Goal: Communication & Community: Answer question/provide support

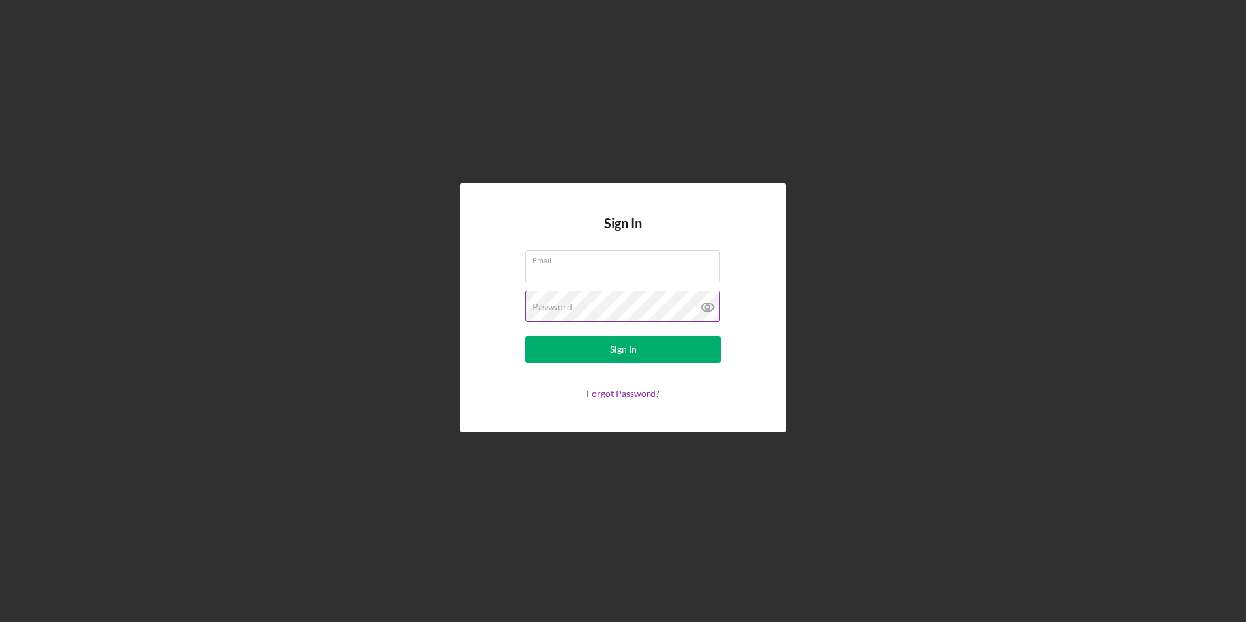
type input "hm@charterconcrete.com"
click at [710, 306] on icon at bounding box center [707, 307] width 33 height 33
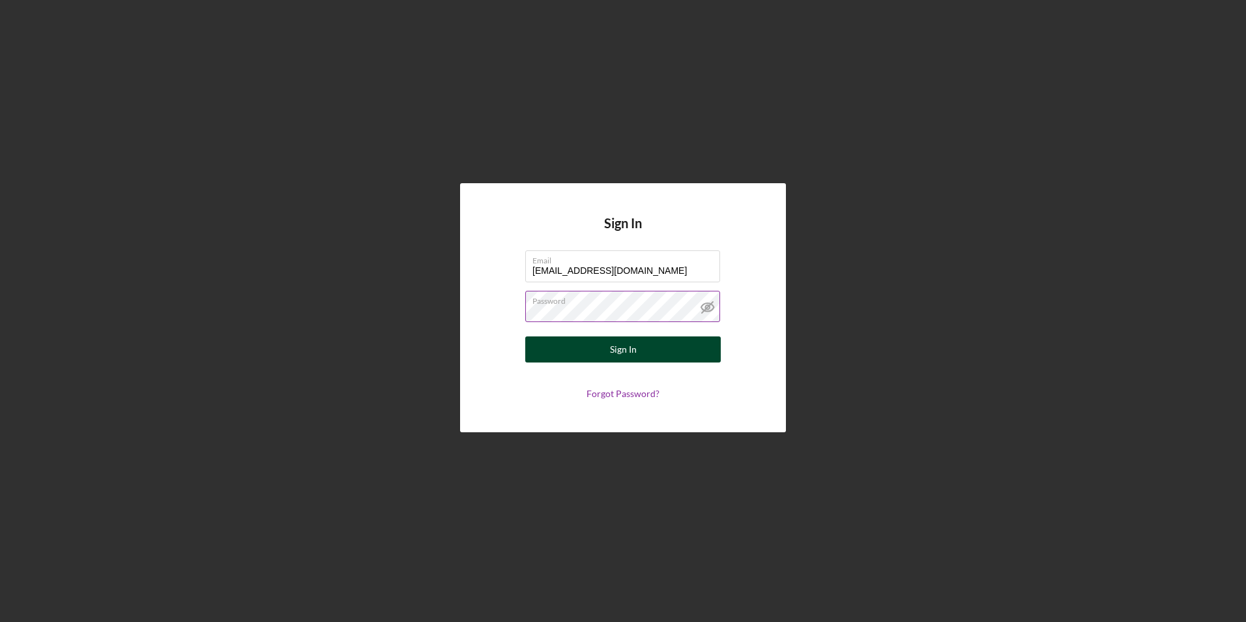
click at [667, 353] on button "Sign In" at bounding box center [622, 349] width 195 height 26
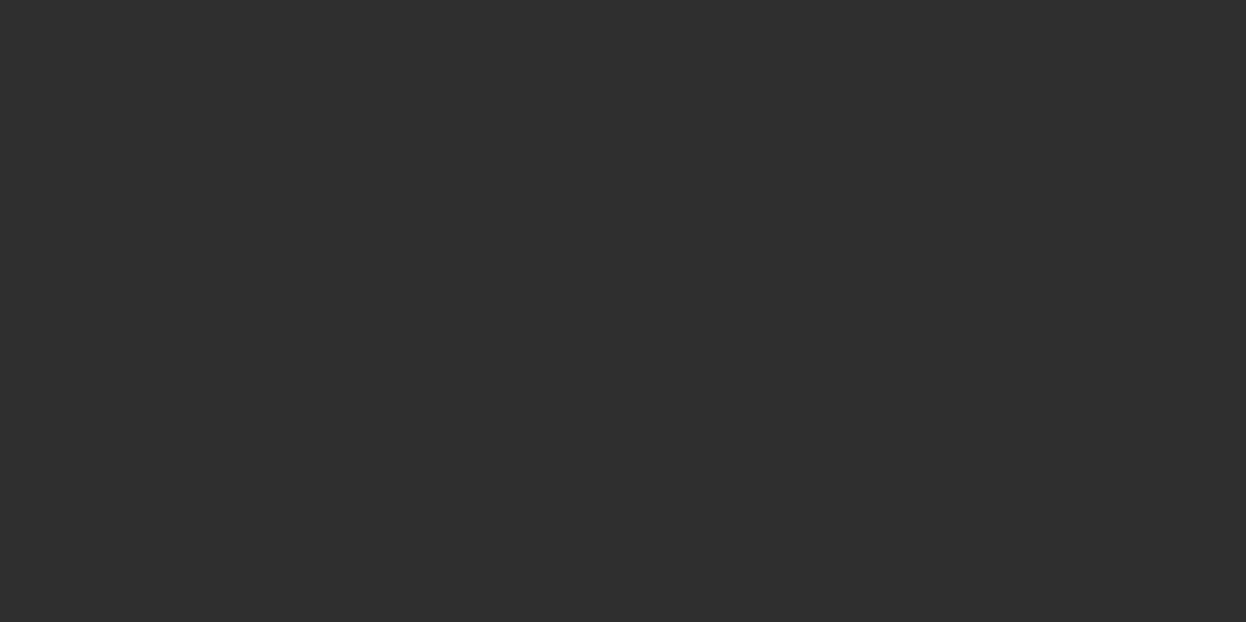
click at [1042, 42] on div at bounding box center [623, 311] width 1246 height 622
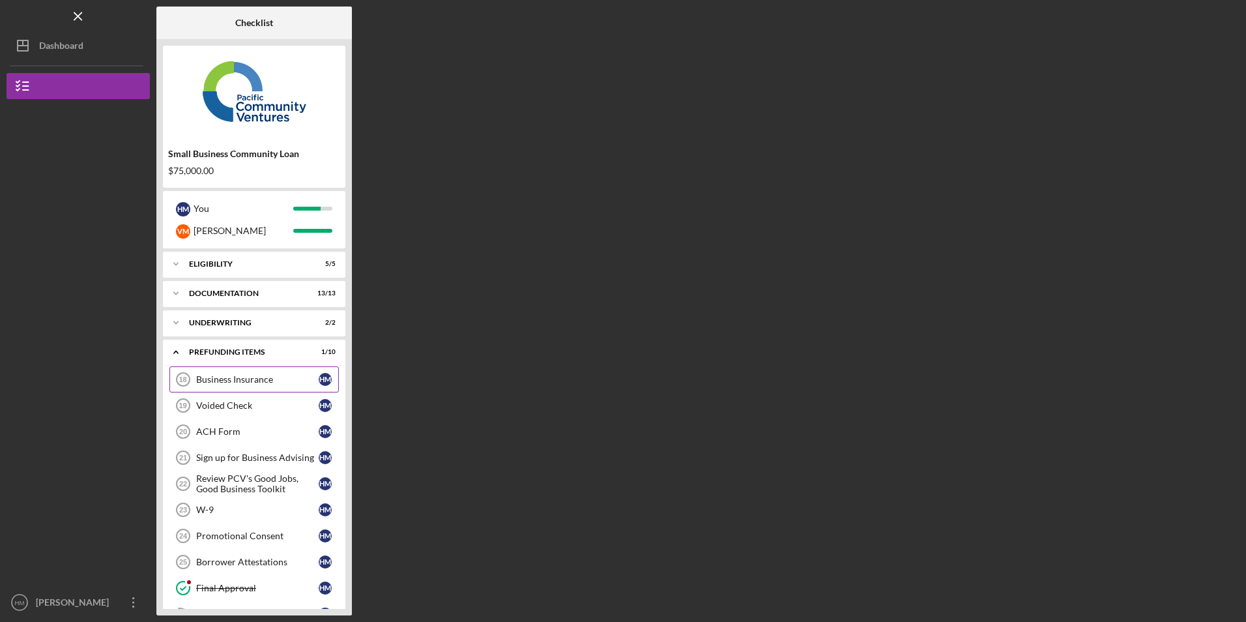
click at [270, 378] on div "Business Insurance" at bounding box center [257, 379] width 122 height 10
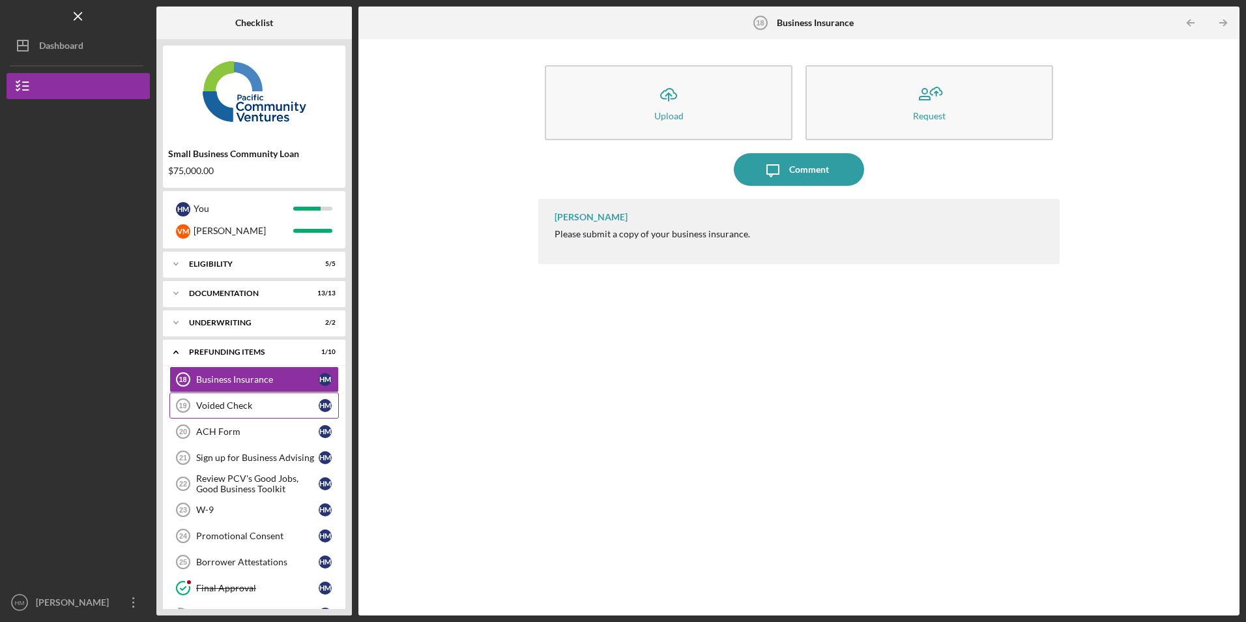
click at [257, 398] on link "Voided Check 19 Voided Check H M" at bounding box center [253, 405] width 169 height 26
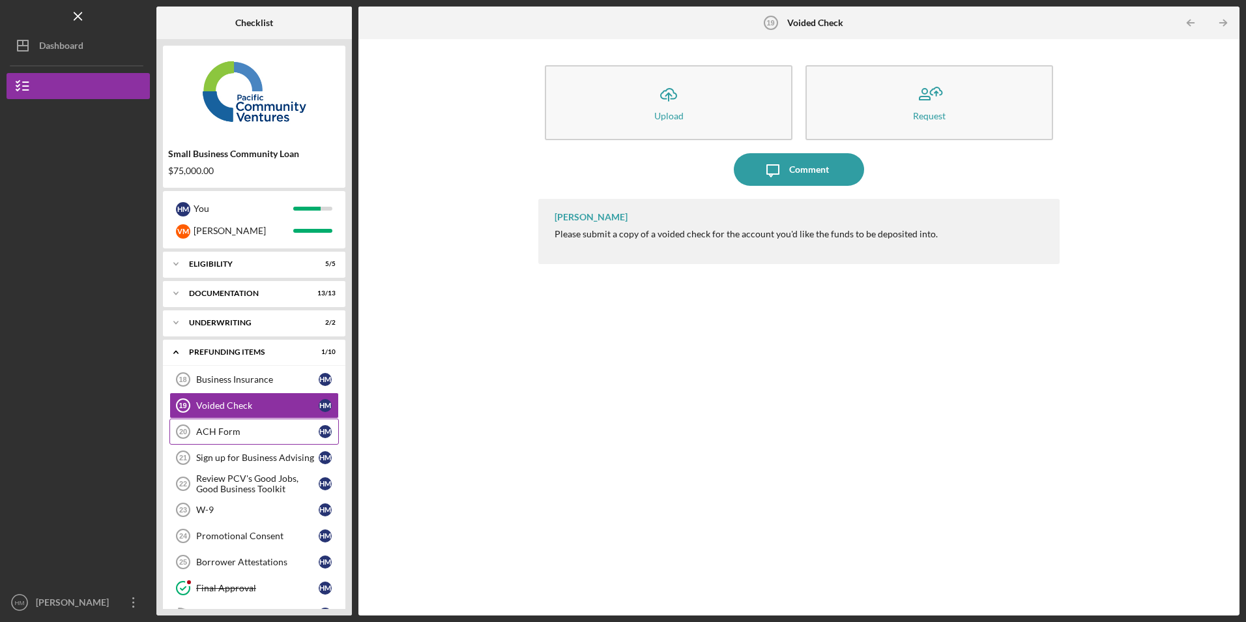
click at [224, 435] on div "ACH Form" at bounding box center [257, 431] width 122 height 10
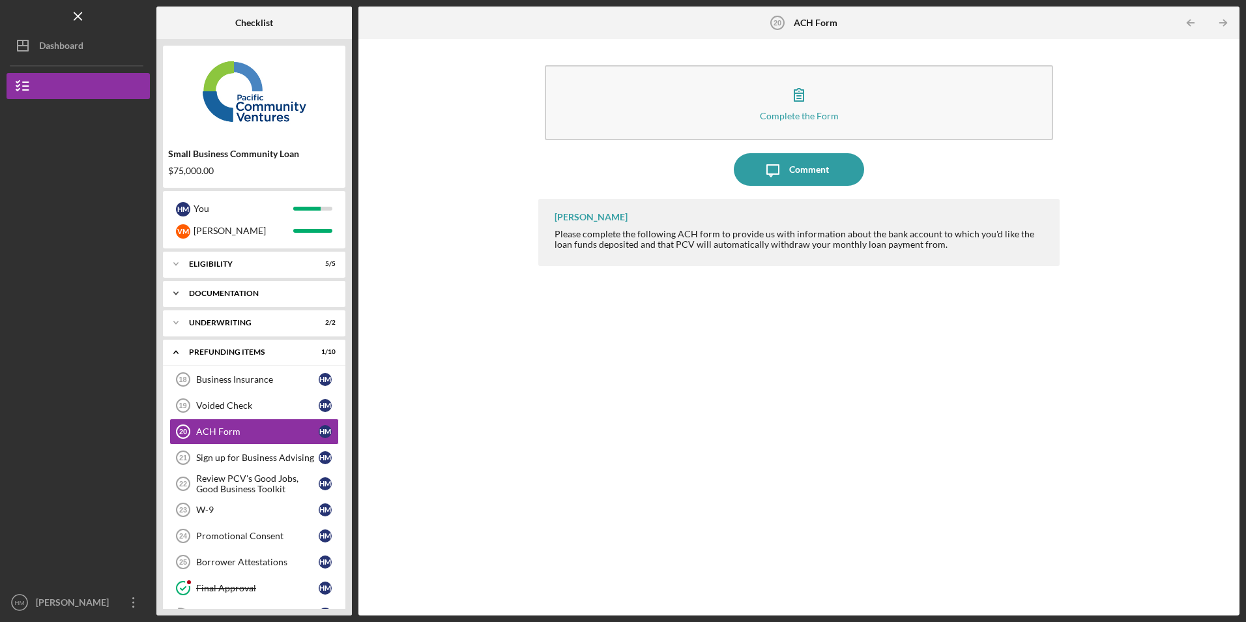
click at [177, 293] on polyline at bounding box center [176, 293] width 4 height 3
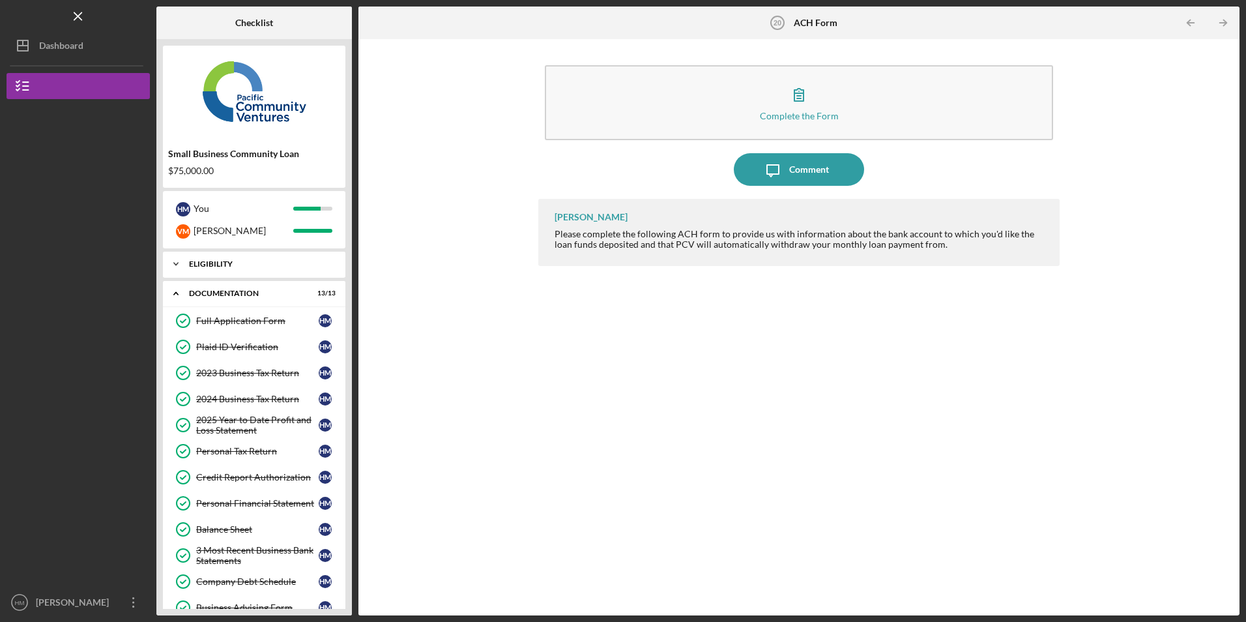
click at [175, 262] on icon "Icon/Expander" at bounding box center [176, 264] width 26 height 26
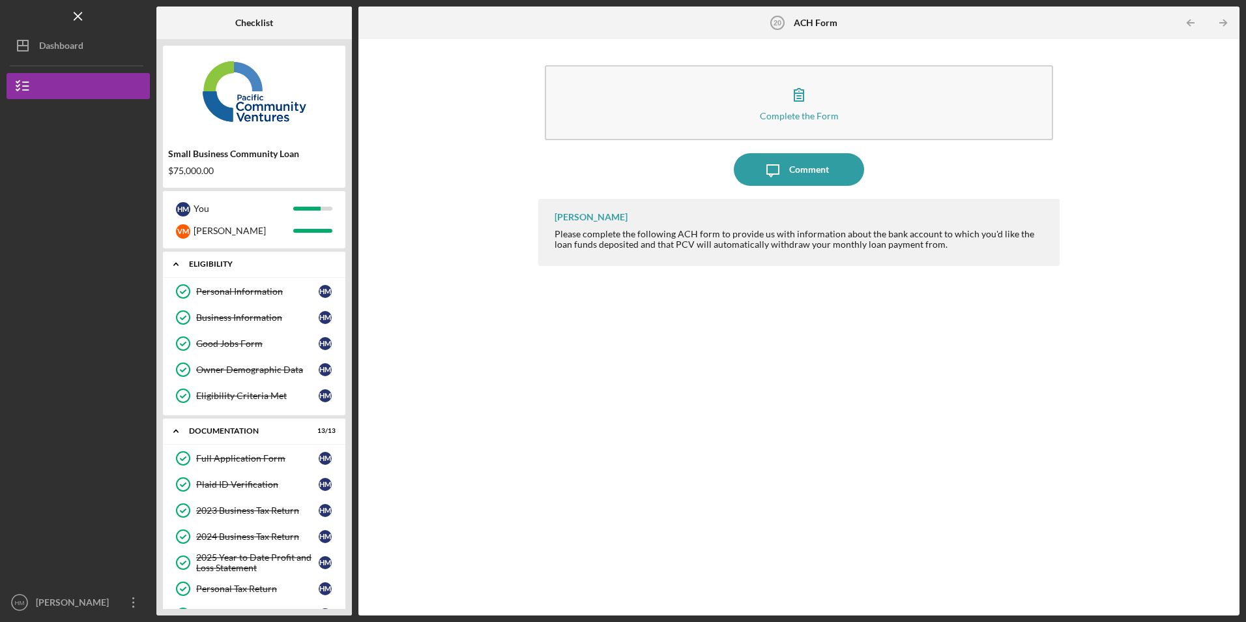
click at [177, 265] on polyline at bounding box center [176, 264] width 4 height 3
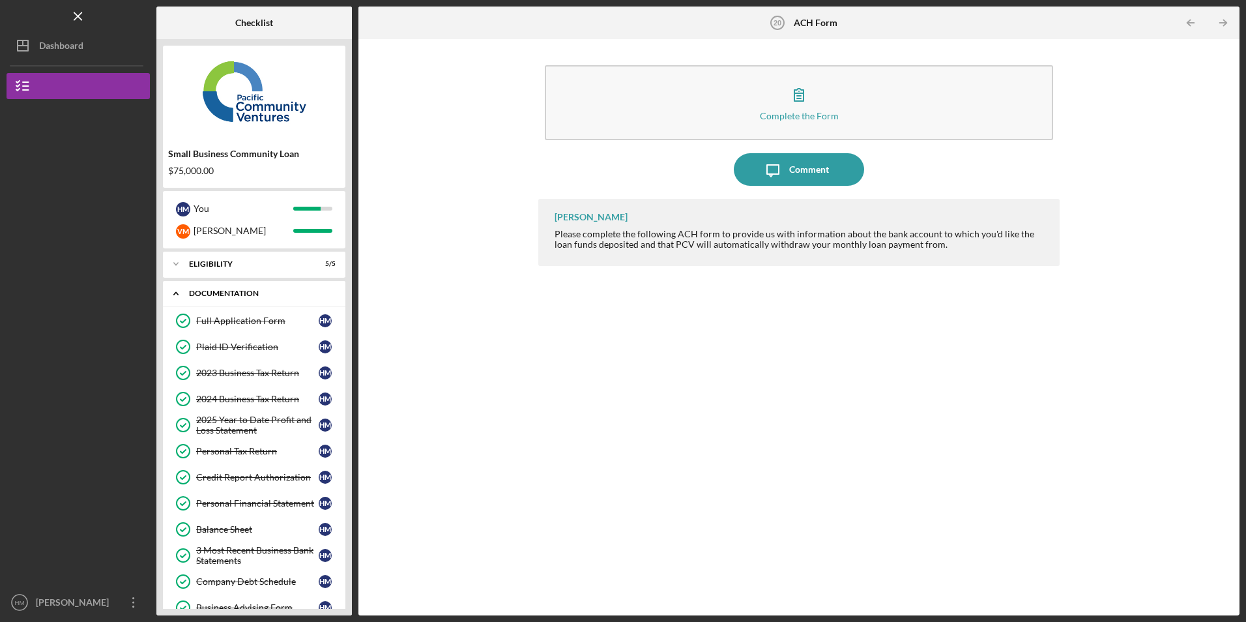
click at [177, 292] on icon "Icon/Expander" at bounding box center [176, 293] width 26 height 26
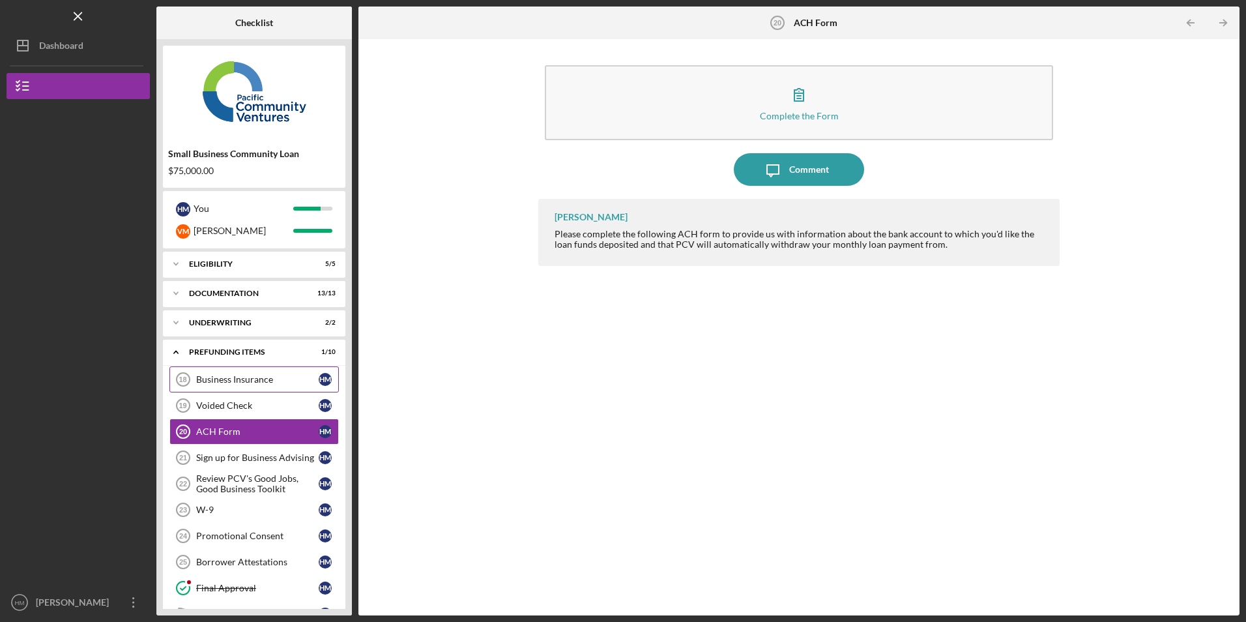
click at [265, 384] on div "Business Insurance" at bounding box center [257, 379] width 122 height 10
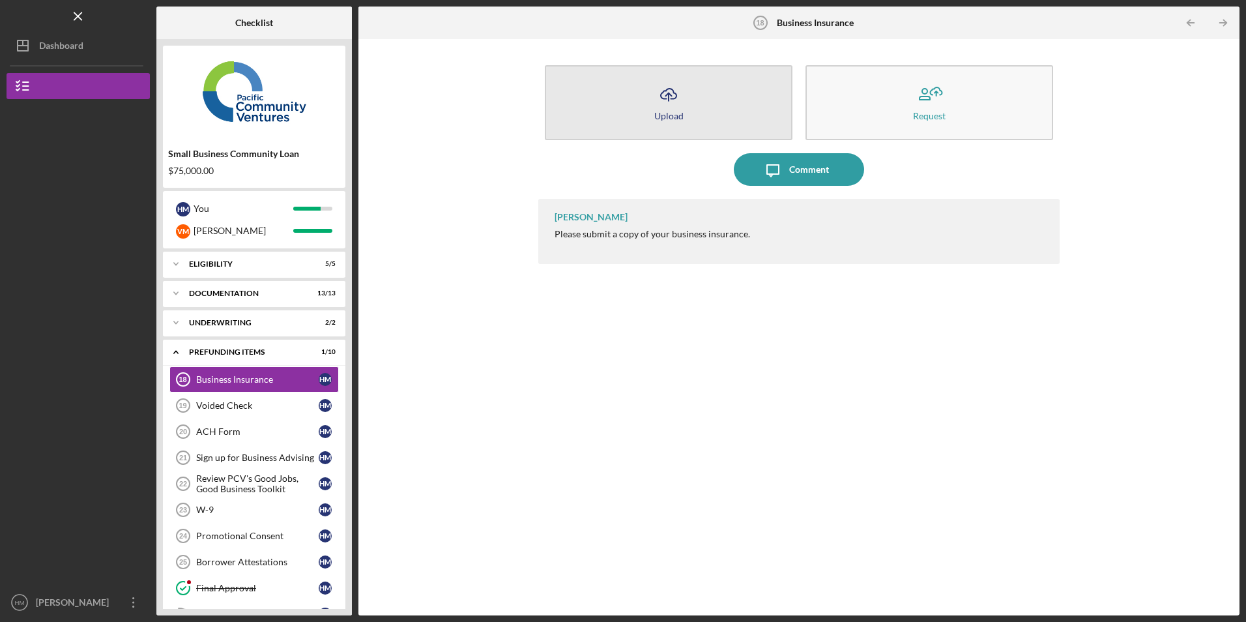
click at [704, 116] on button "Icon/Upload Upload" at bounding box center [669, 102] width 248 height 75
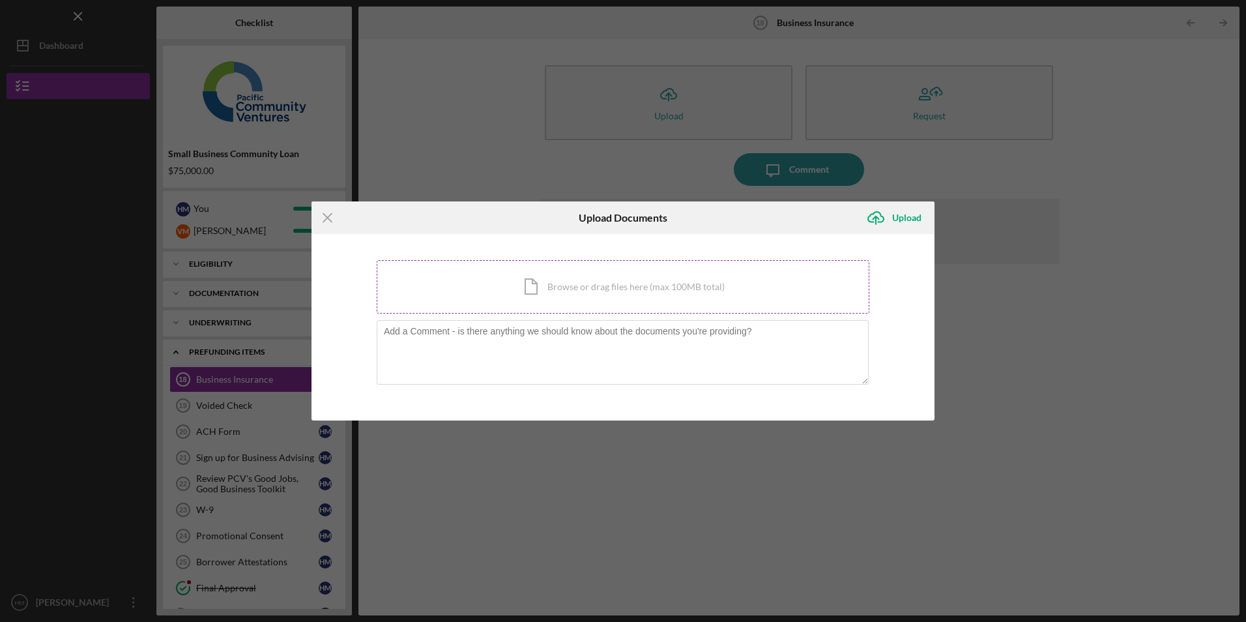
click at [529, 276] on div "Icon/Document Browse or drag files here (max 100MB total) Tap to choose files o…" at bounding box center [623, 286] width 493 height 53
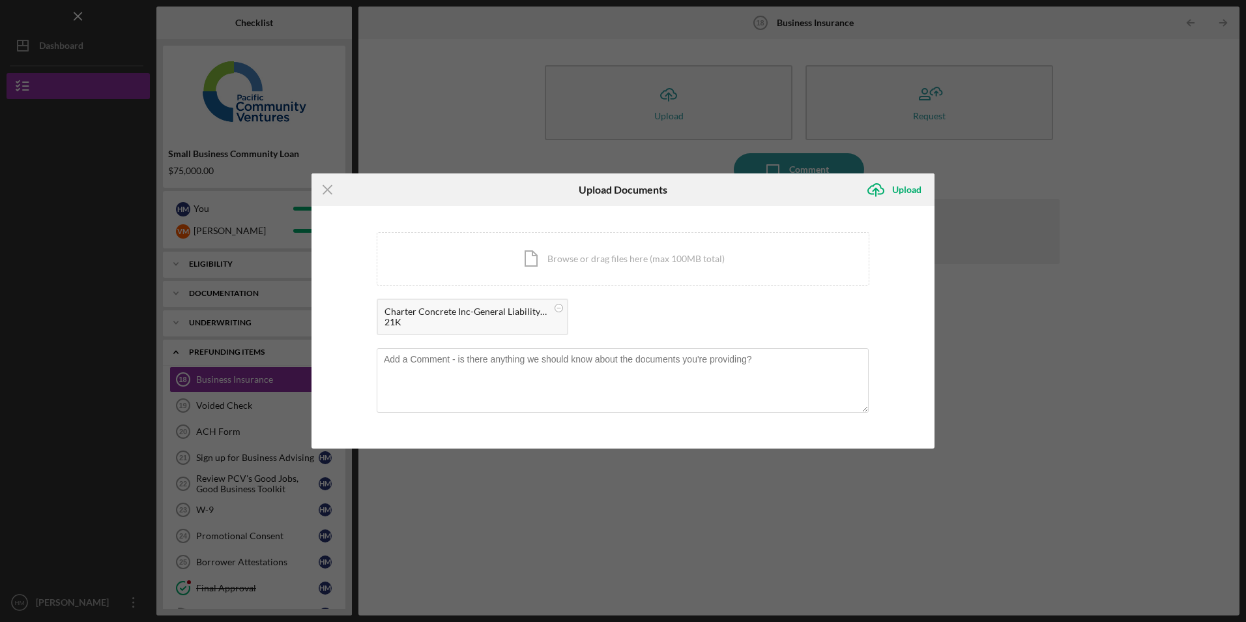
click at [512, 311] on div "Charter Concrete Inc-General Liability Insurance.pdf" at bounding box center [465, 311] width 163 height 10
click at [902, 192] on div "Upload" at bounding box center [906, 190] width 29 height 26
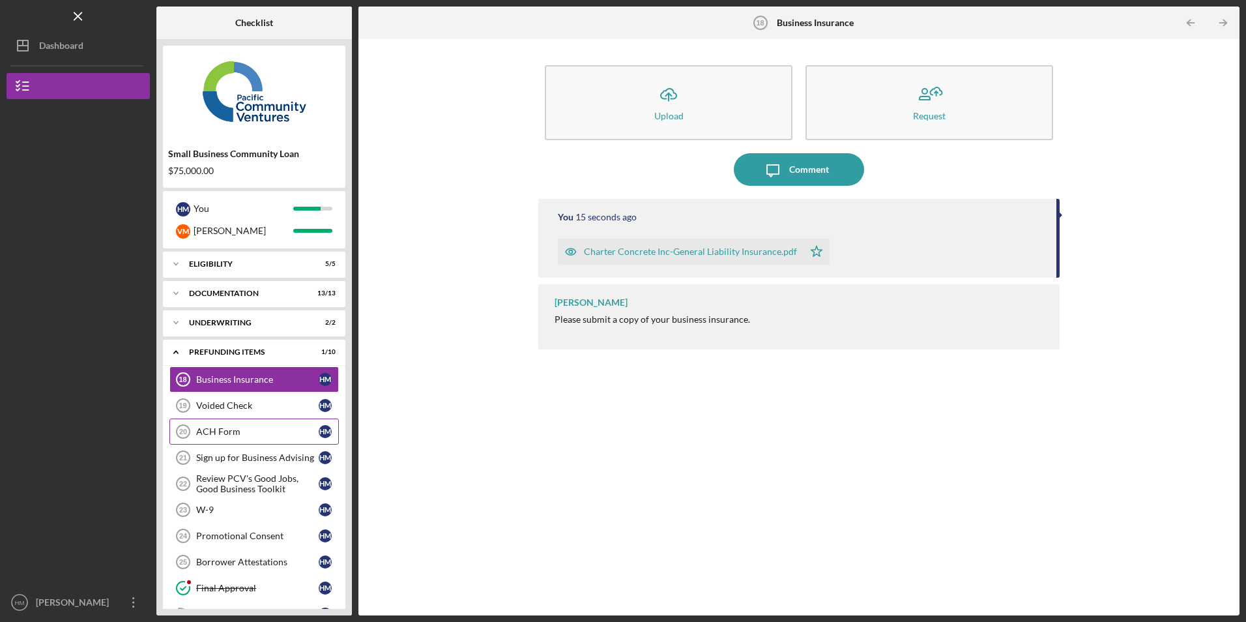
click at [229, 433] on div "ACH Form" at bounding box center [257, 431] width 122 height 10
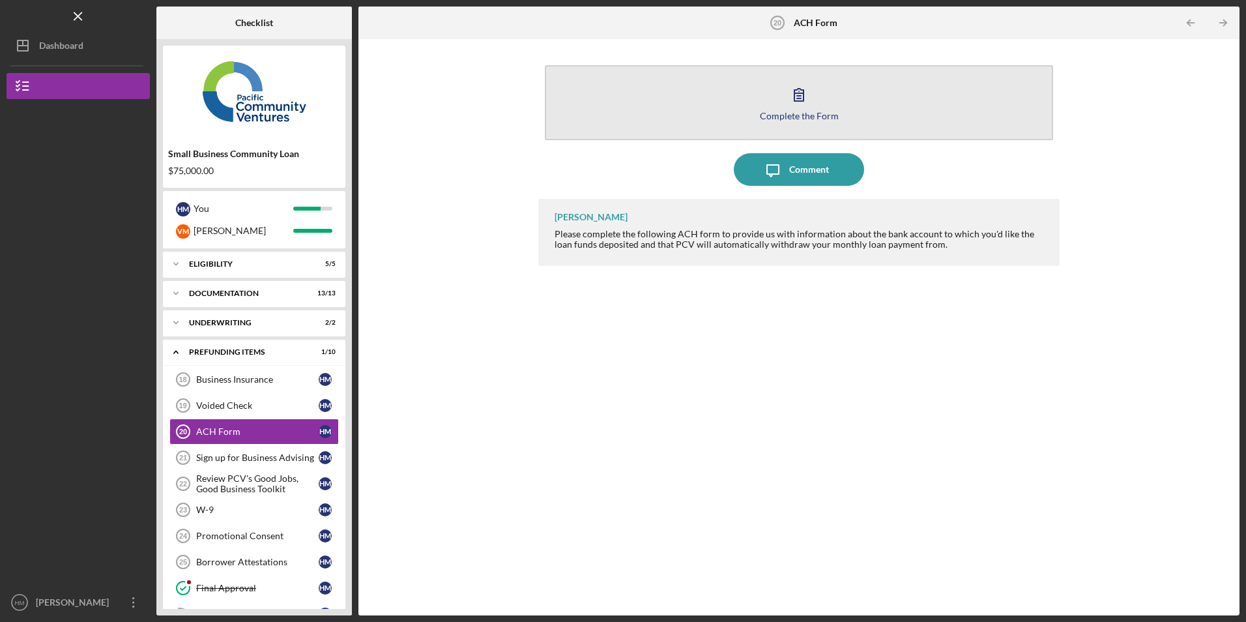
click at [792, 100] on icon "button" at bounding box center [798, 94] width 33 height 33
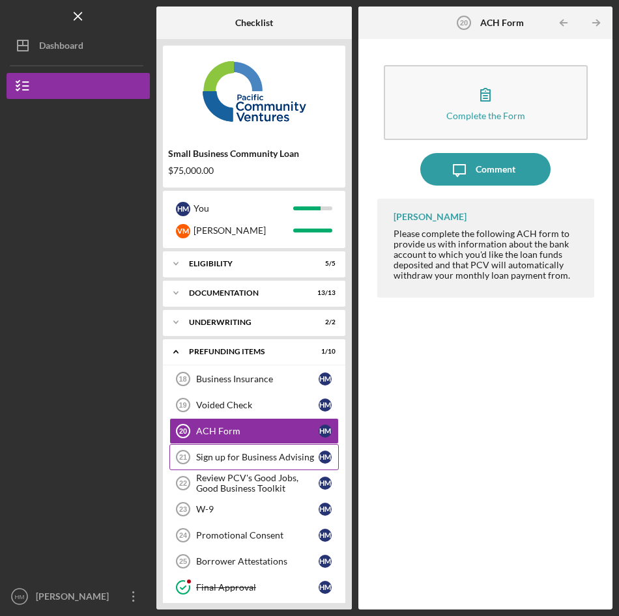
click at [259, 457] on div "Sign up for Business Advising" at bounding box center [257, 457] width 122 height 10
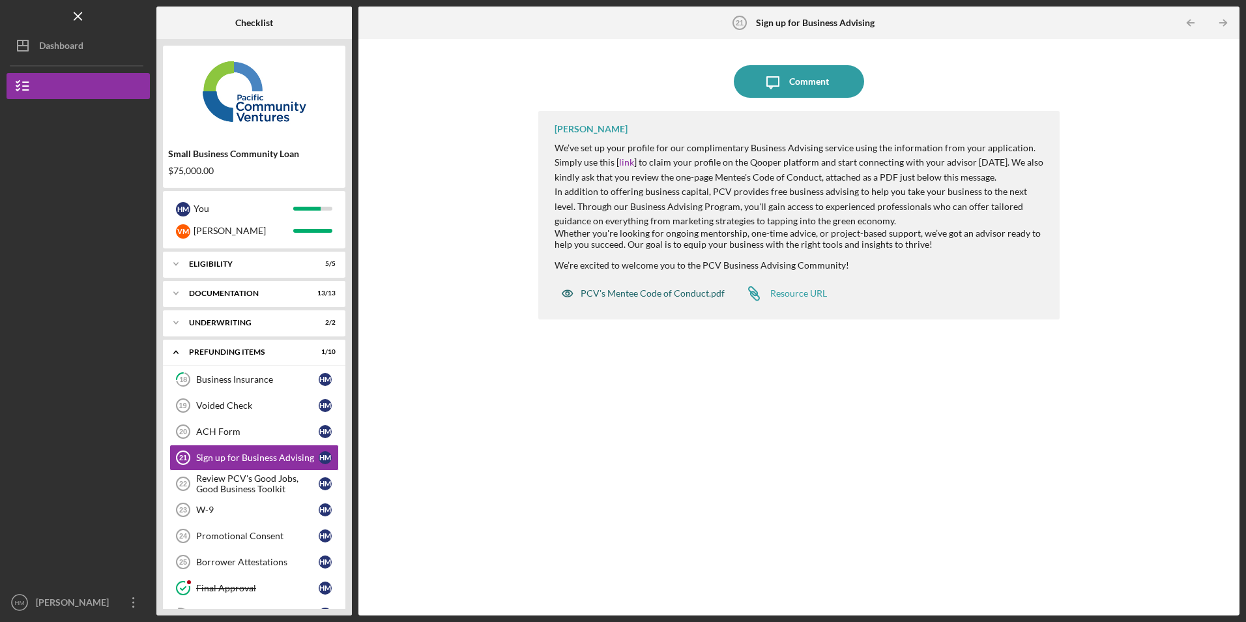
click at [642, 296] on div "PCV's Mentee Code of Conduct.pdf" at bounding box center [653, 293] width 144 height 10
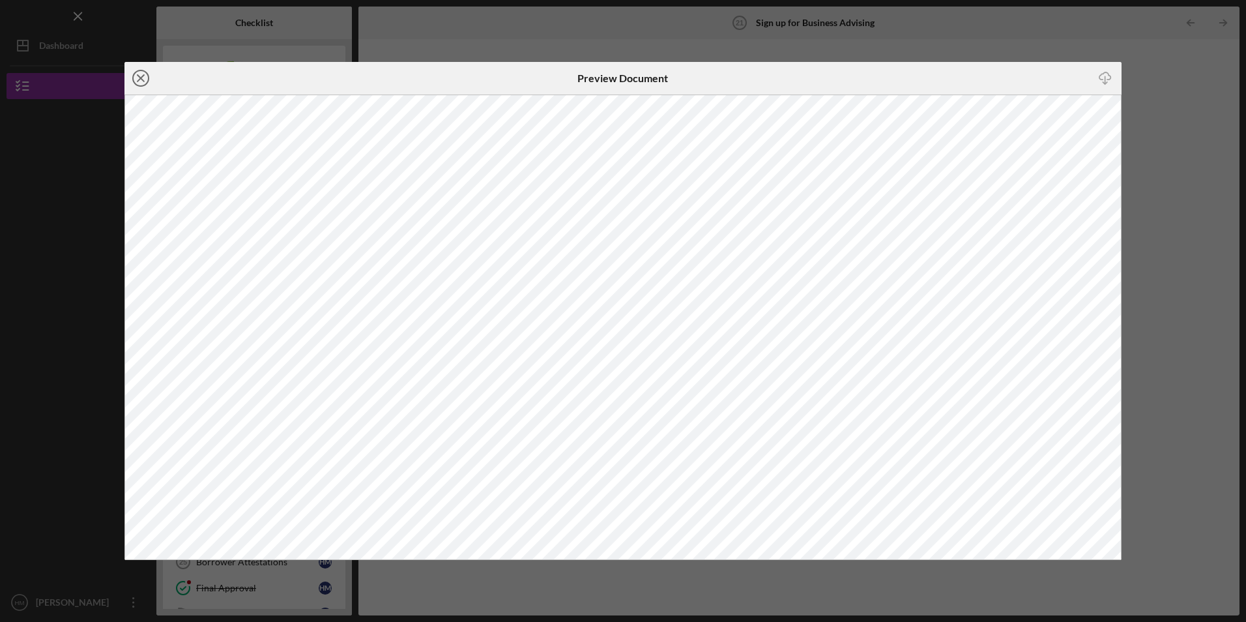
click at [139, 78] on line at bounding box center [140, 78] width 7 height 7
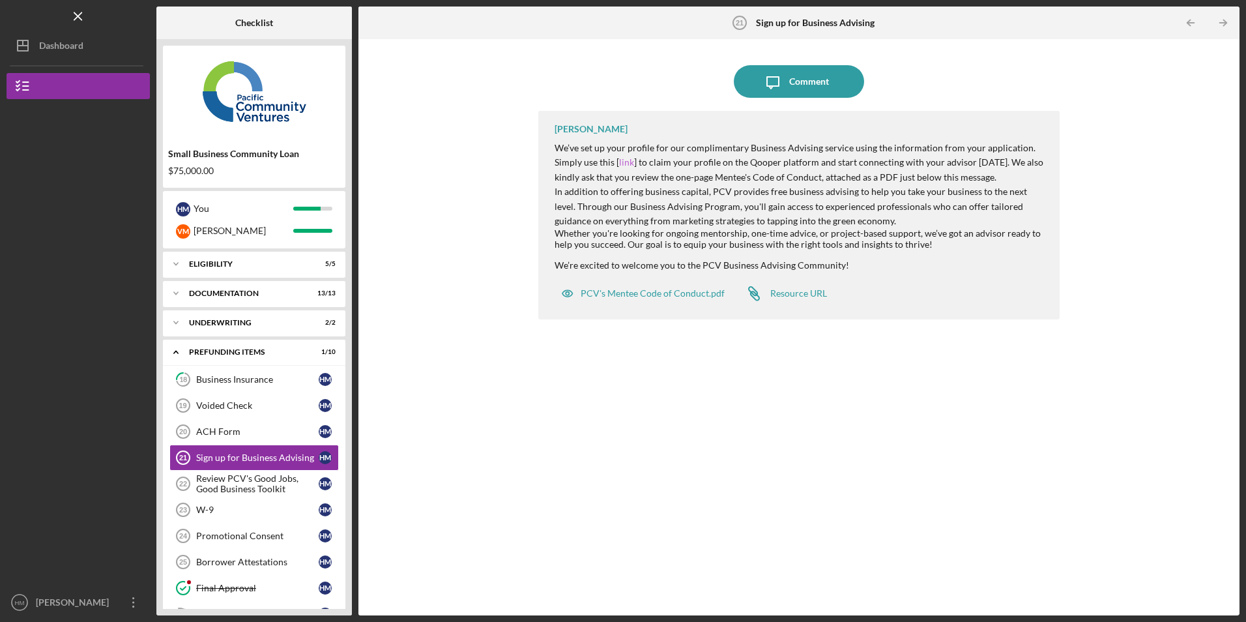
click at [622, 159] on link "link" at bounding box center [626, 161] width 15 height 11
click at [803, 296] on div "Resource URL" at bounding box center [798, 293] width 57 height 10
click at [711, 294] on div "PCV's Mentee Code of Conduct.pdf" at bounding box center [653, 293] width 144 height 10
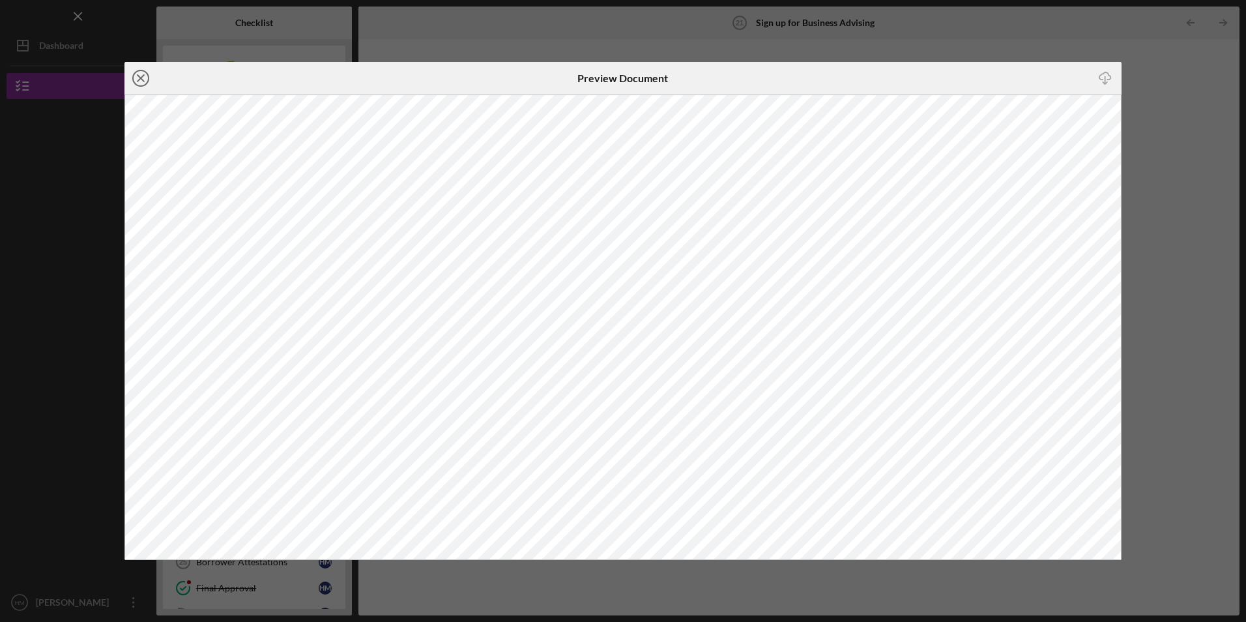
click at [143, 69] on icon "Icon/Close" at bounding box center [140, 78] width 33 height 33
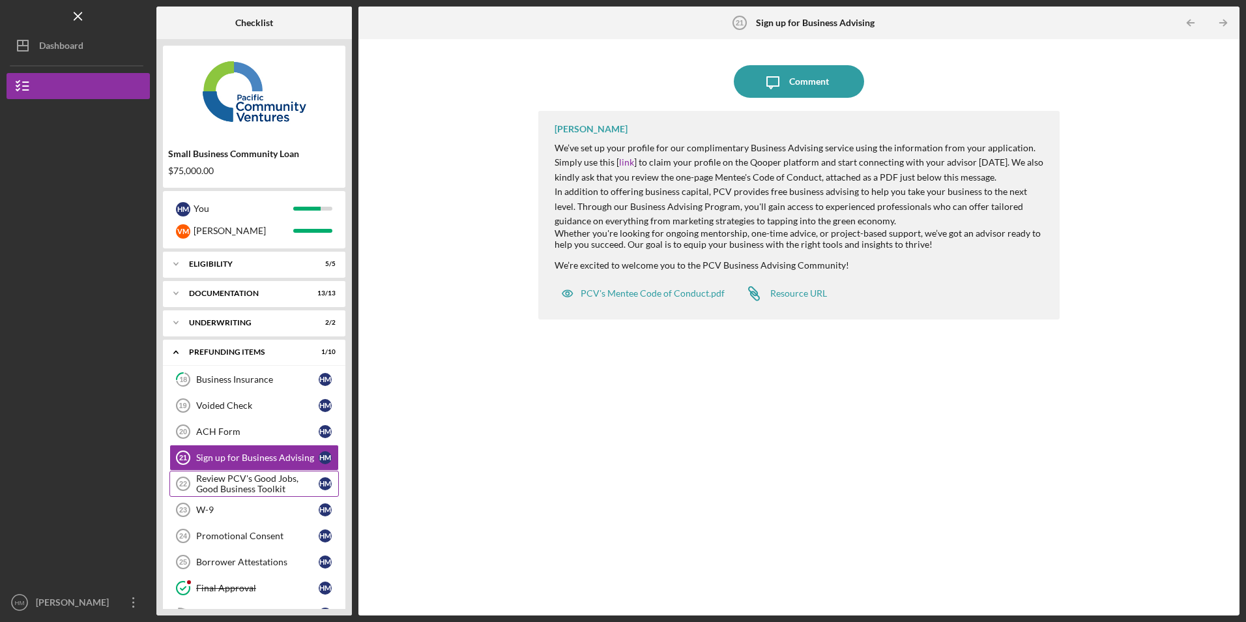
click at [247, 486] on div "Review PCV's Good Jobs, Good Business Toolkit" at bounding box center [257, 483] width 122 height 21
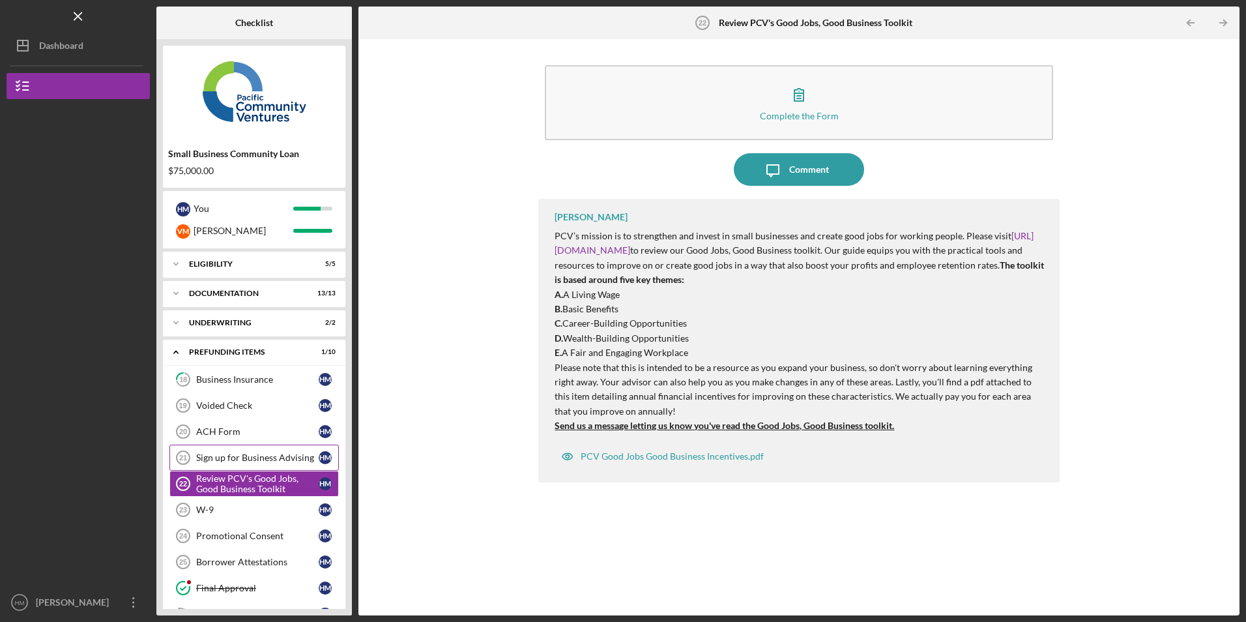
click at [261, 453] on div "Sign up for Business Advising" at bounding box center [257, 457] width 122 height 10
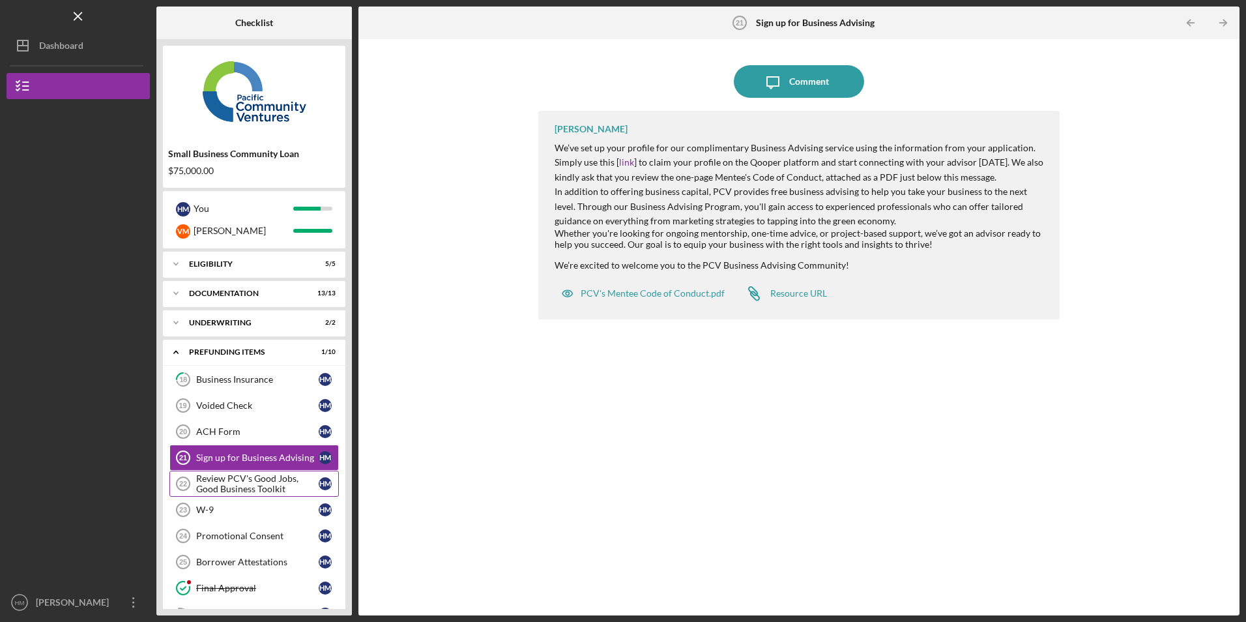
click at [227, 488] on div "Review PCV's Good Jobs, Good Business Toolkit" at bounding box center [257, 483] width 122 height 21
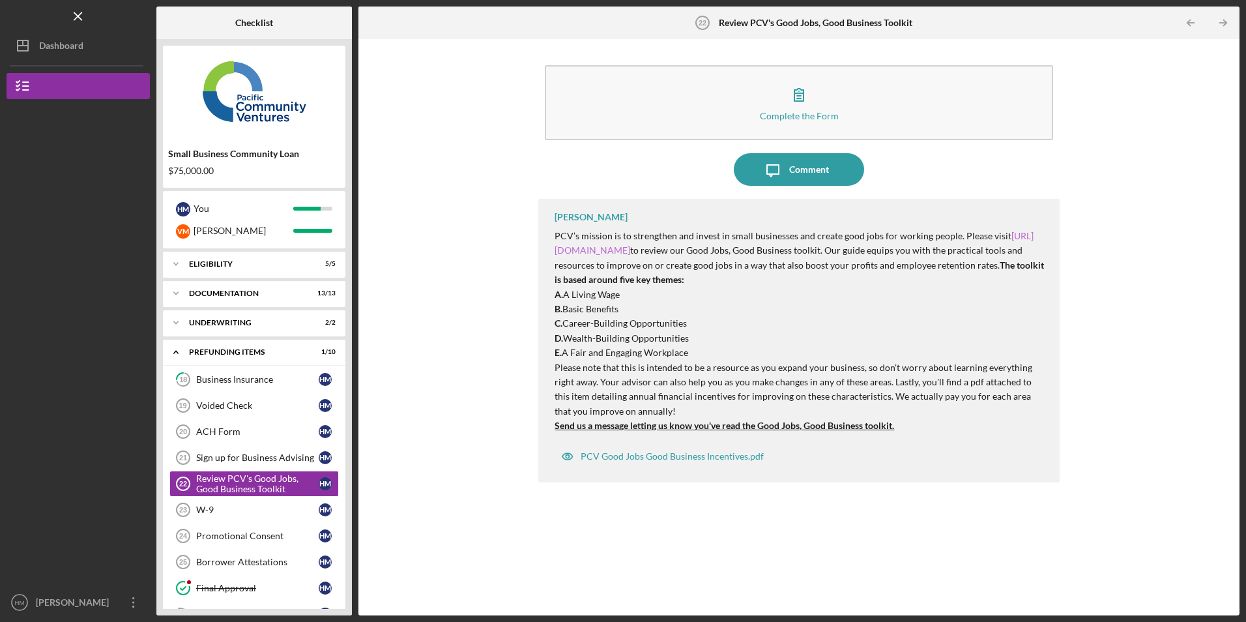
click at [609, 249] on link "https://www.pacificcommunityventures.org/quality-jobs/" at bounding box center [793, 242] width 479 height 25
click at [225, 511] on div "W-9" at bounding box center [257, 509] width 122 height 10
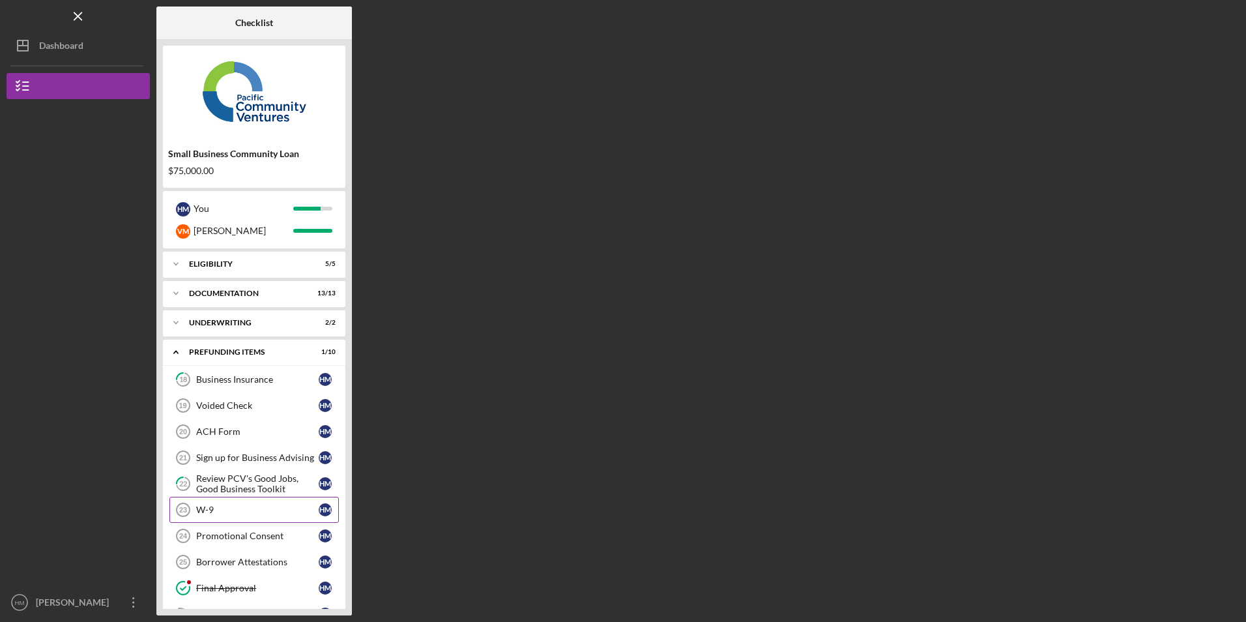
click at [205, 508] on div "W-9" at bounding box center [257, 509] width 122 height 10
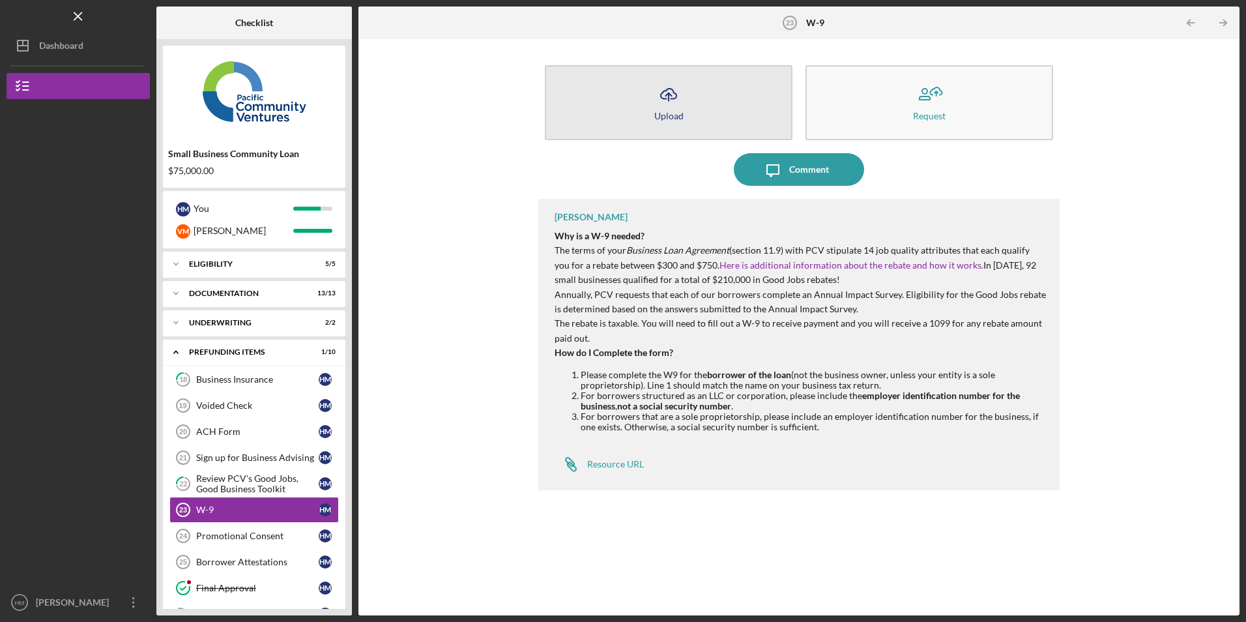
click at [672, 103] on icon "Icon/Upload" at bounding box center [668, 94] width 33 height 33
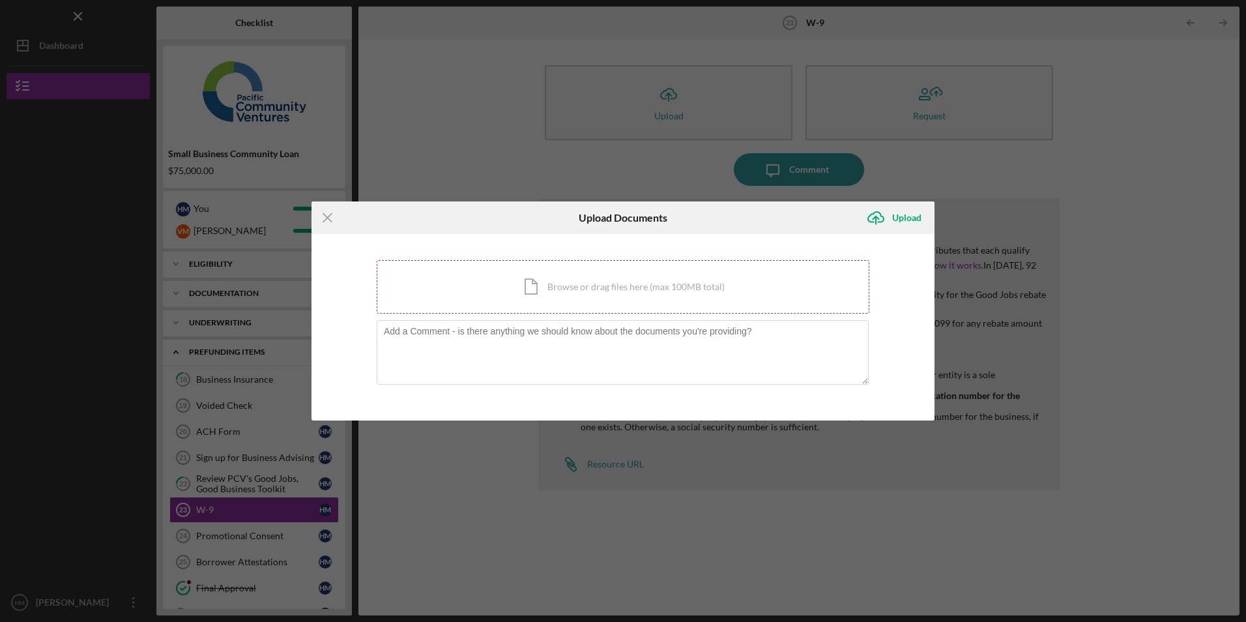
click at [587, 281] on div "Icon/Document Browse or drag files here (max 100MB total) Tap to choose files o…" at bounding box center [623, 286] width 493 height 53
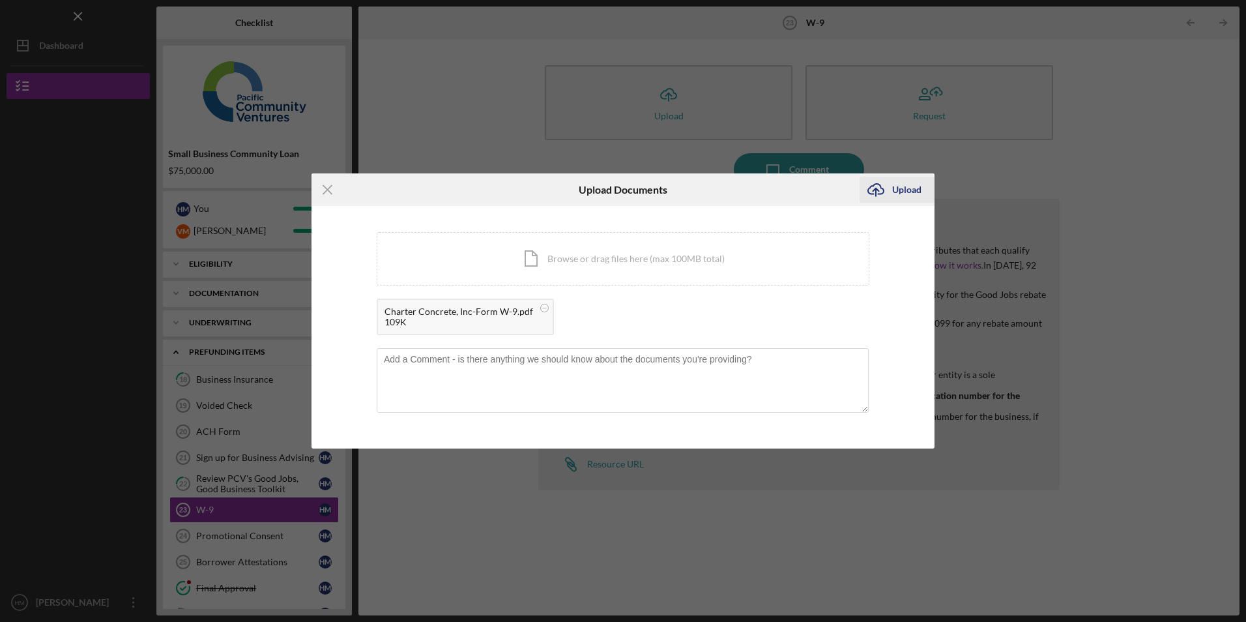
click at [876, 194] on icon "Icon/Upload" at bounding box center [875, 189] width 33 height 33
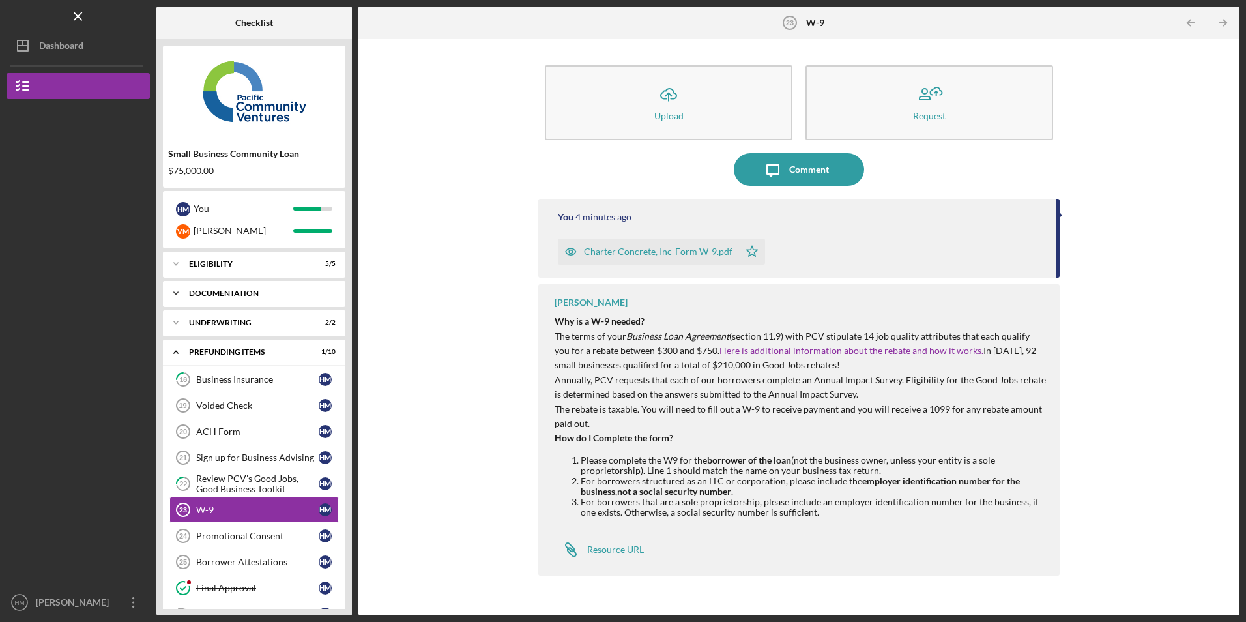
click at [176, 294] on polyline at bounding box center [176, 293] width 4 height 3
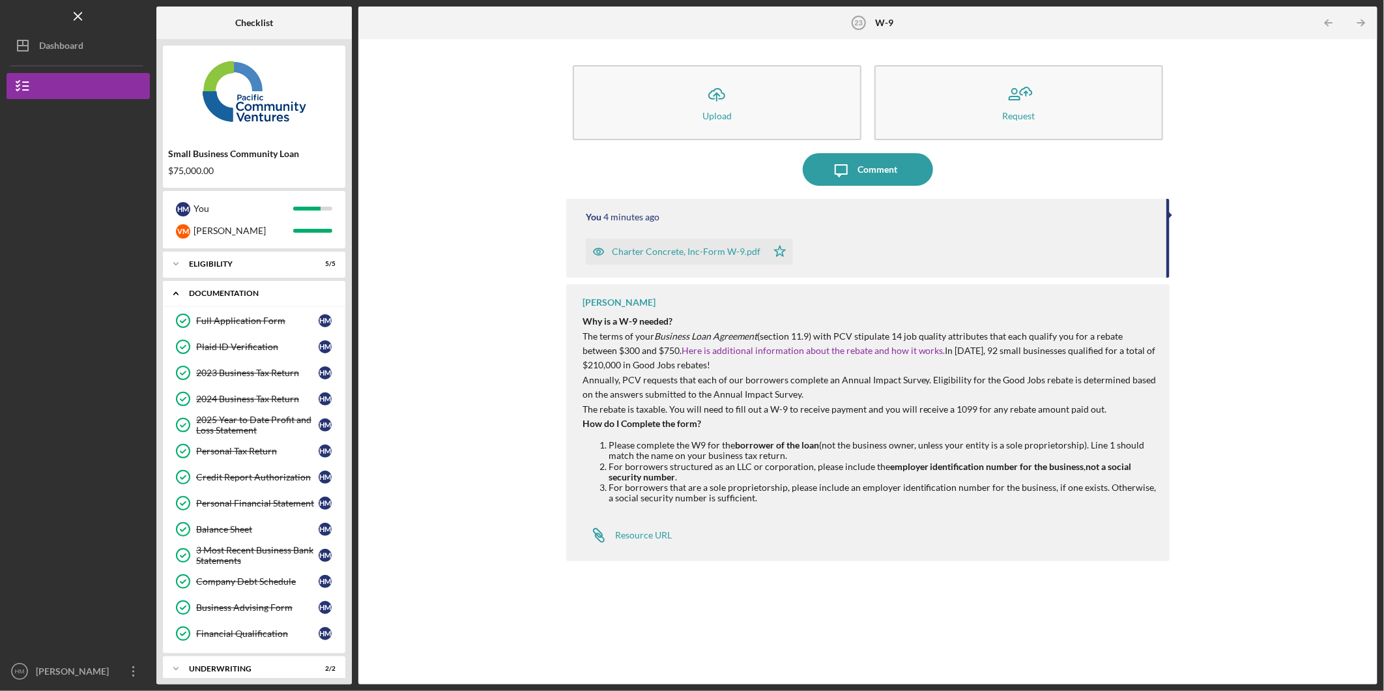
click at [173, 291] on icon "Icon/Expander" at bounding box center [176, 293] width 26 height 26
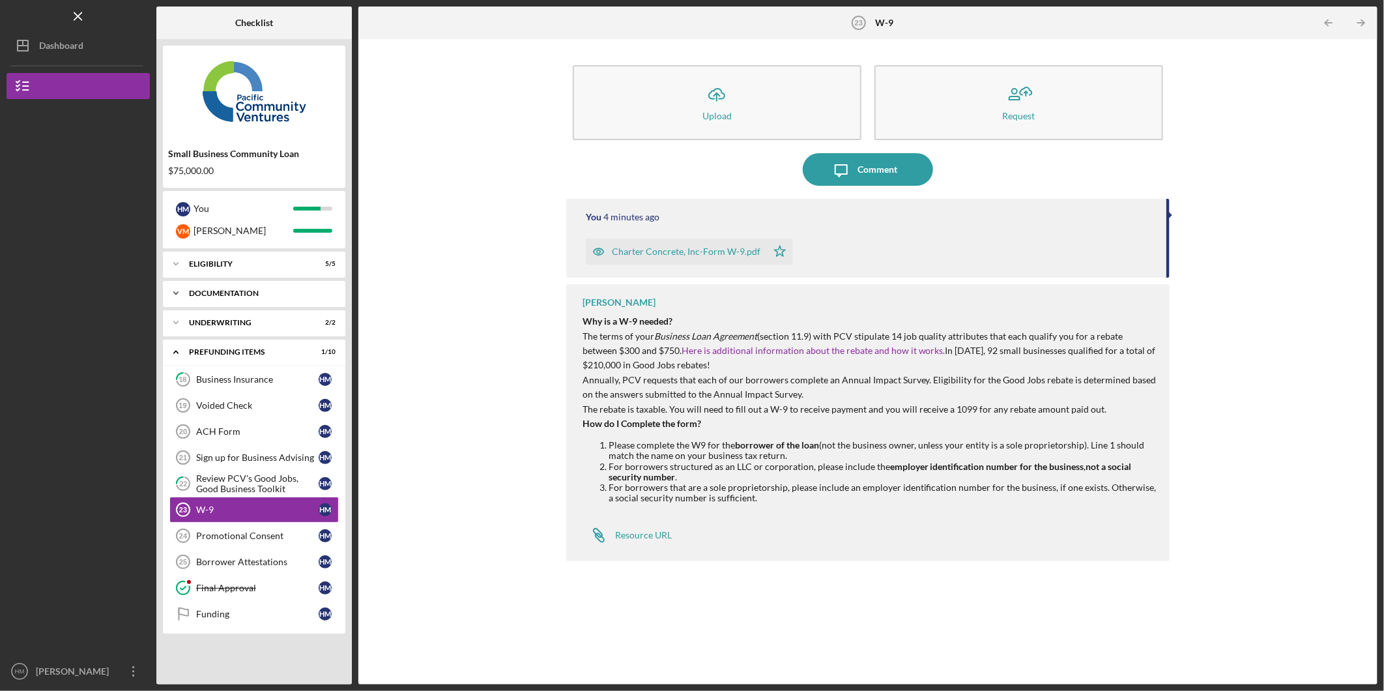
click at [173, 291] on icon "Icon/Expander" at bounding box center [176, 293] width 26 height 26
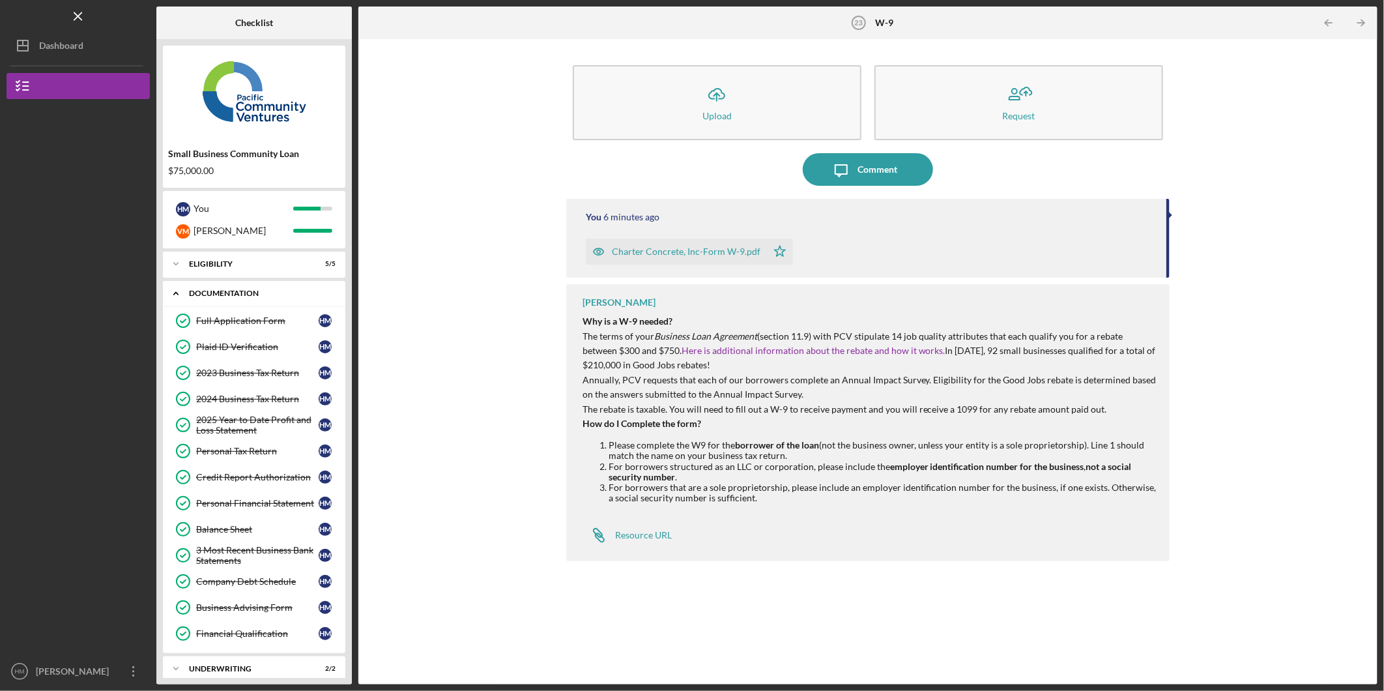
click at [175, 295] on icon "Icon/Expander" at bounding box center [176, 293] width 26 height 26
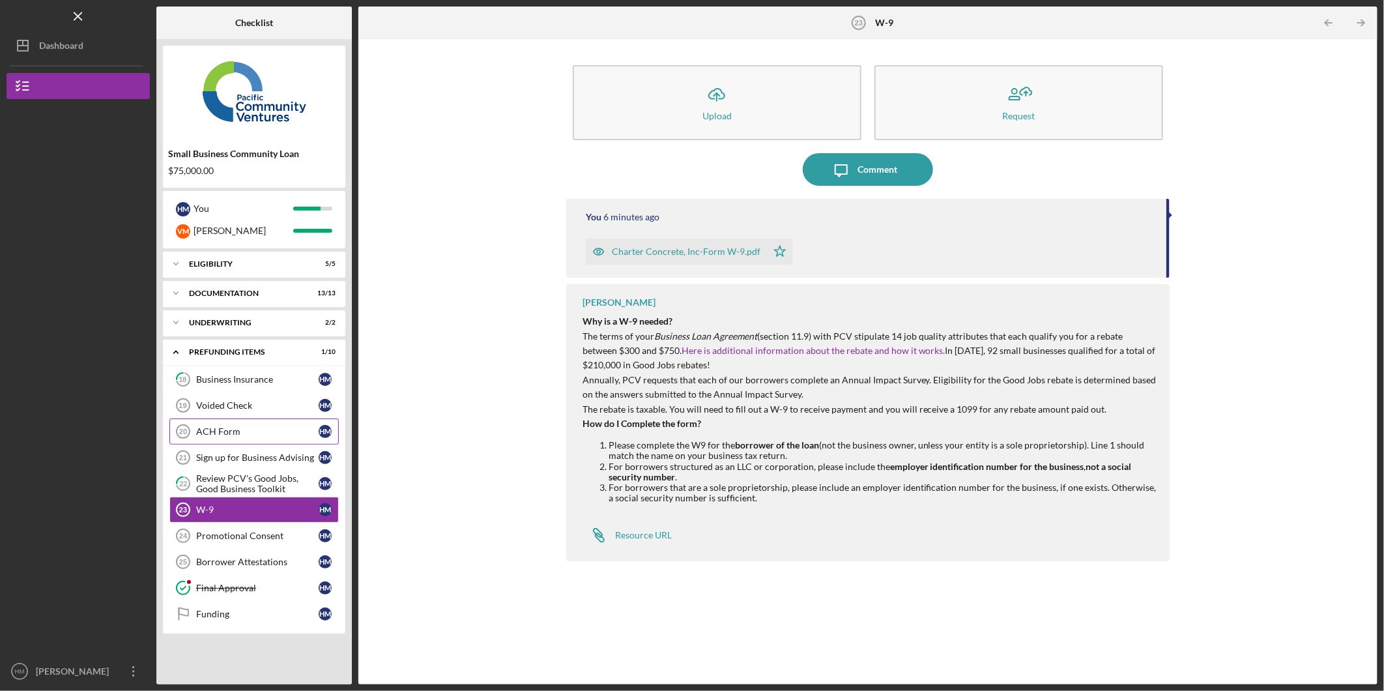
click at [238, 433] on div "ACH Form" at bounding box center [257, 431] width 122 height 10
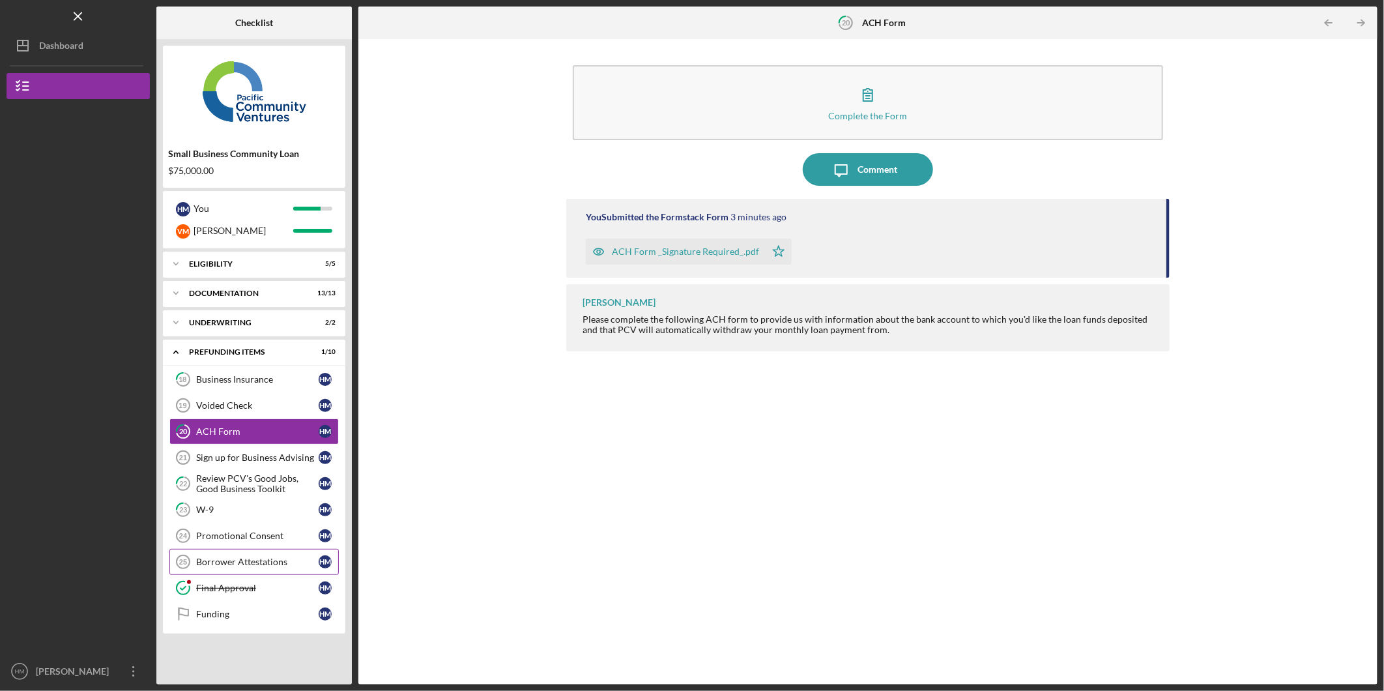
click at [209, 556] on link "Borrower Attestations 25 Borrower Attestations H M" at bounding box center [253, 562] width 169 height 26
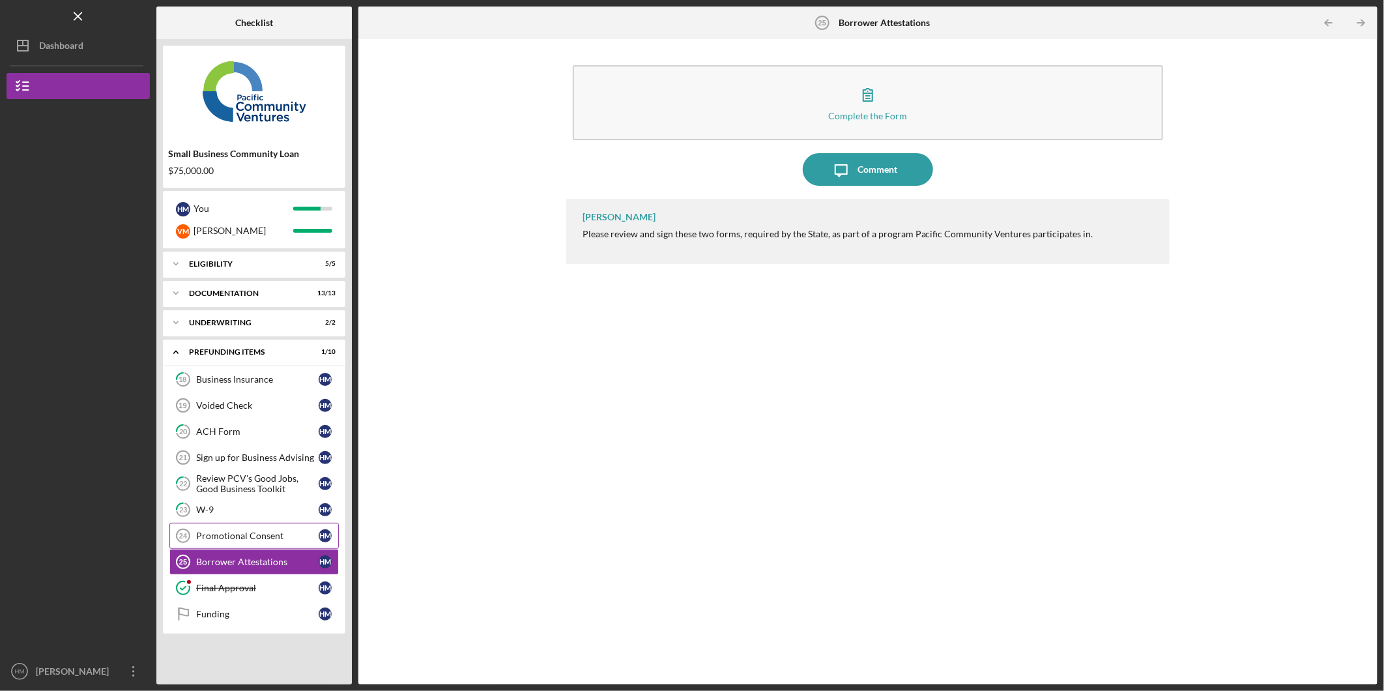
click at [261, 533] on div "Promotional Consent" at bounding box center [257, 535] width 122 height 10
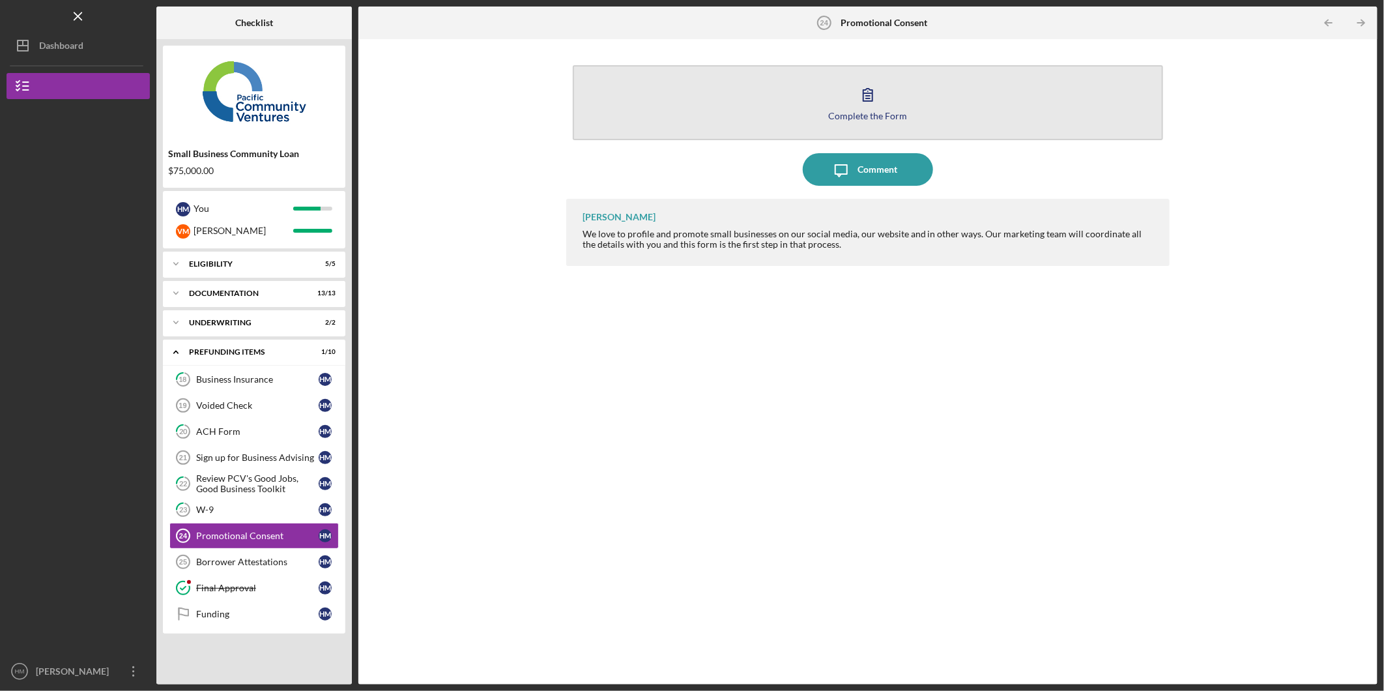
click at [869, 107] on icon "button" at bounding box center [868, 94] width 33 height 33
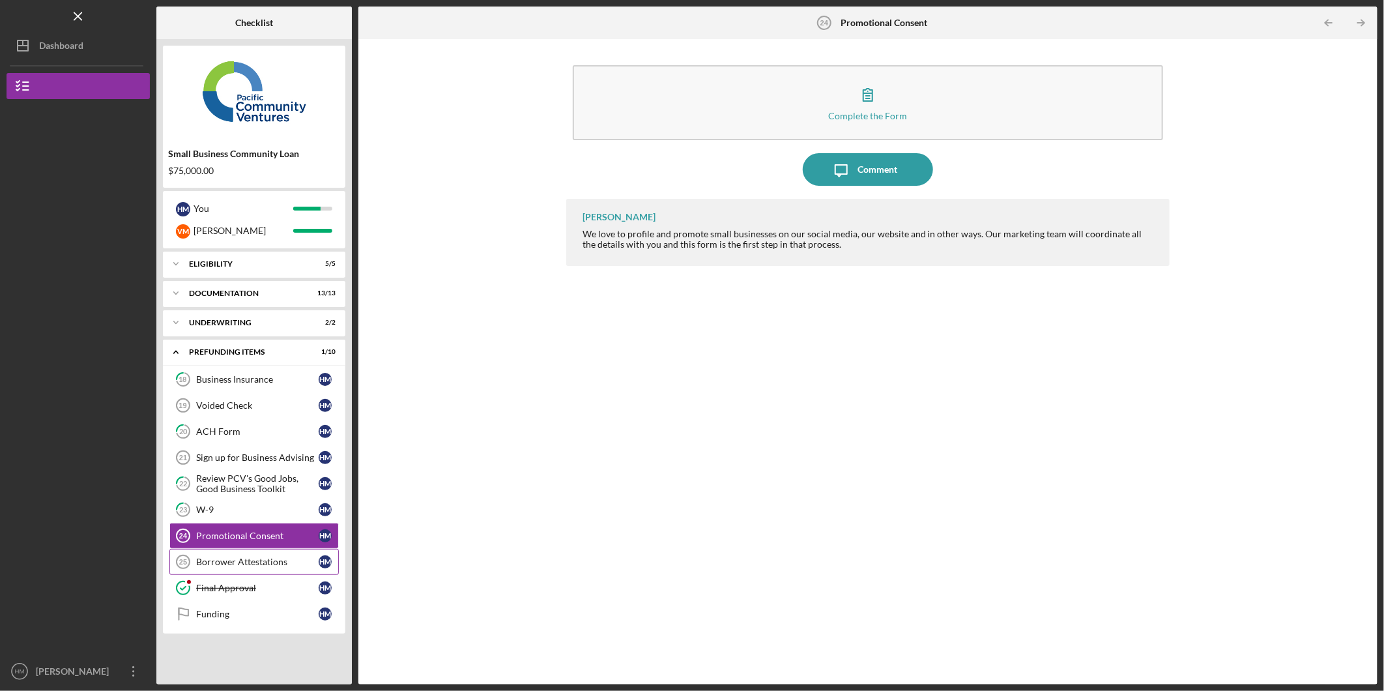
click at [271, 562] on div "Borrower Attestations" at bounding box center [257, 561] width 122 height 10
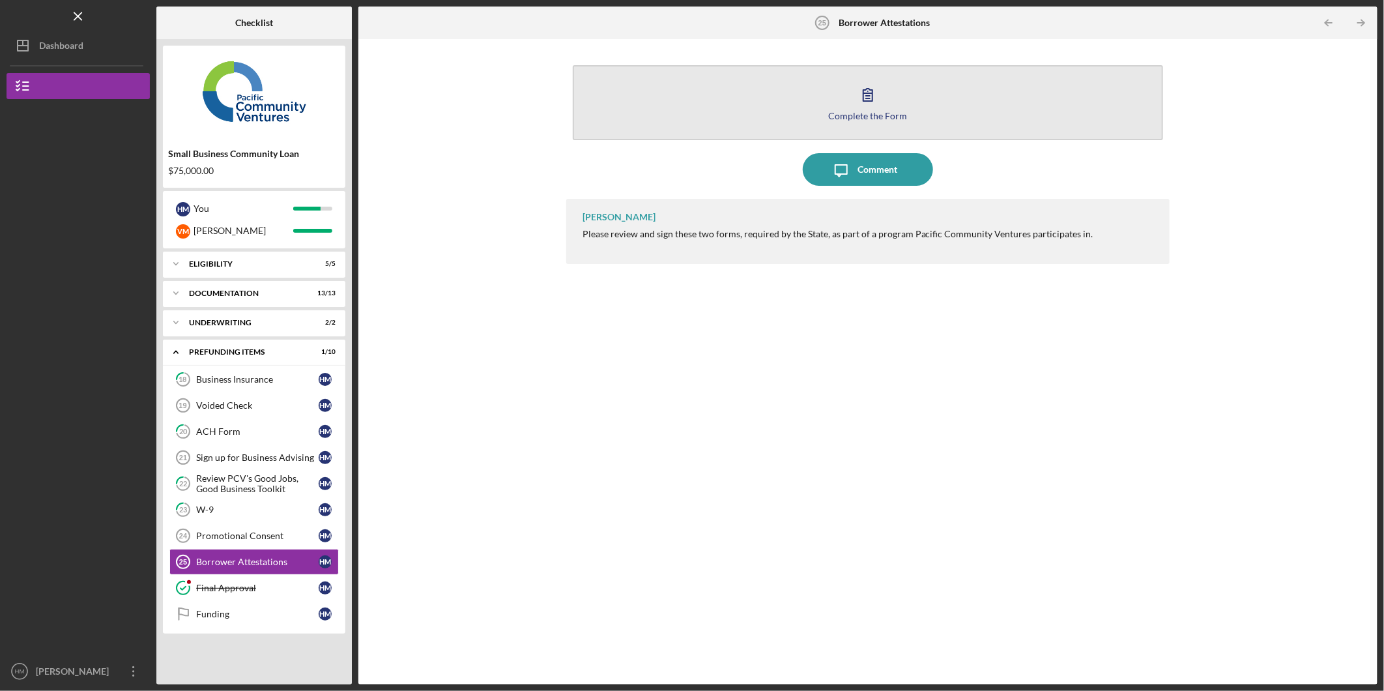
click at [882, 115] on div "Complete the Form" at bounding box center [867, 116] width 79 height 10
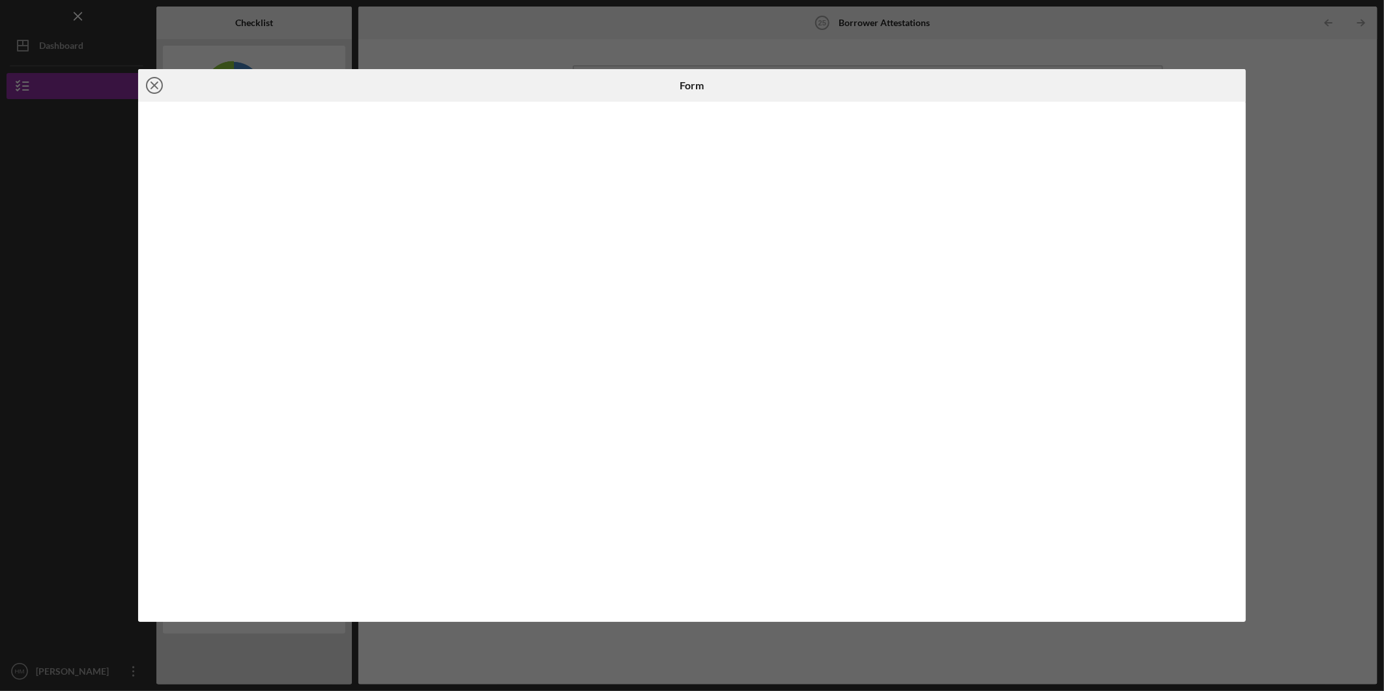
click at [154, 82] on icon "Icon/Close" at bounding box center [154, 85] width 33 height 33
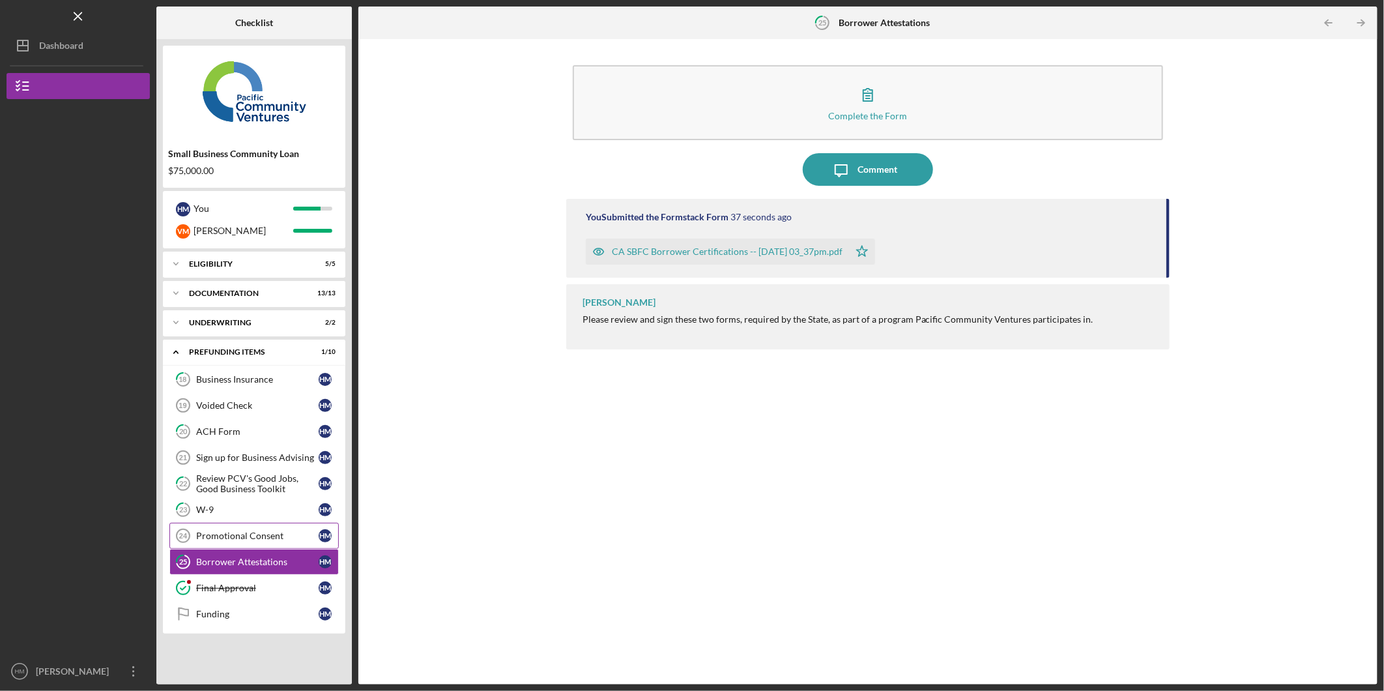
click at [237, 532] on div "Promotional Consent" at bounding box center [257, 535] width 122 height 10
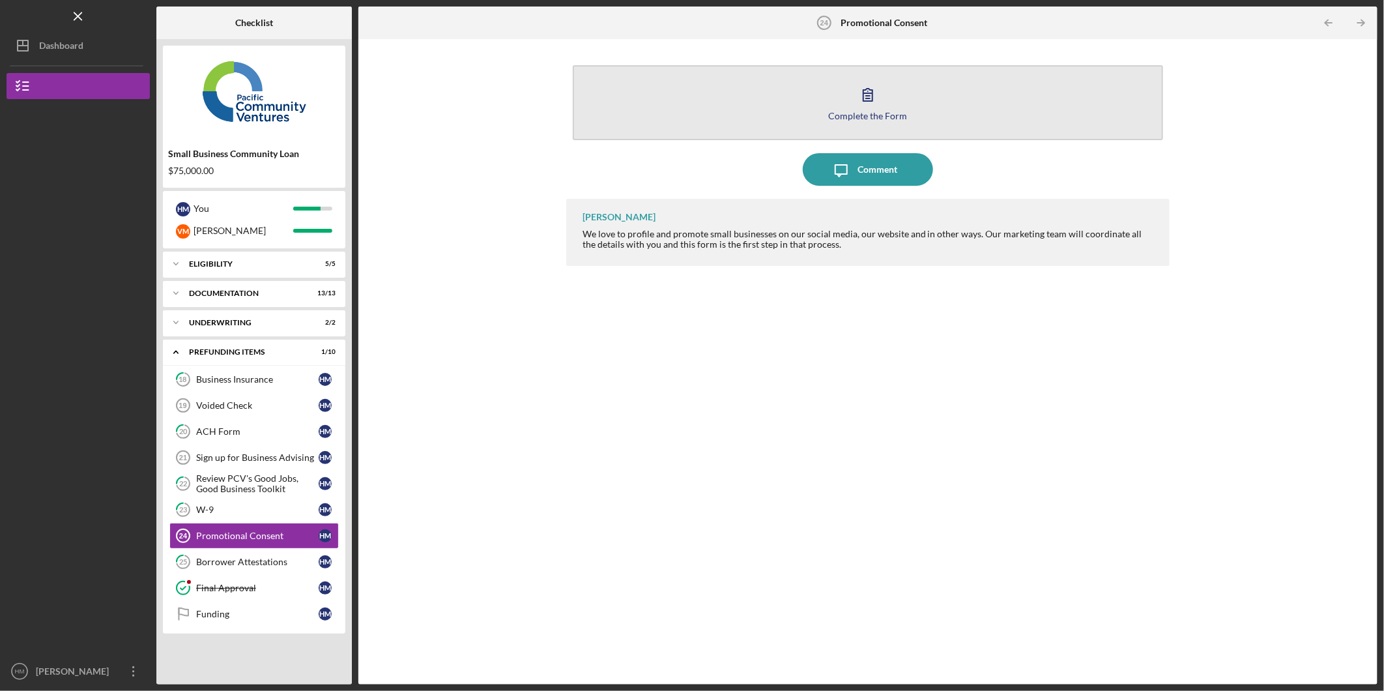
click at [861, 125] on button "Complete the Form Form" at bounding box center [868, 102] width 590 height 75
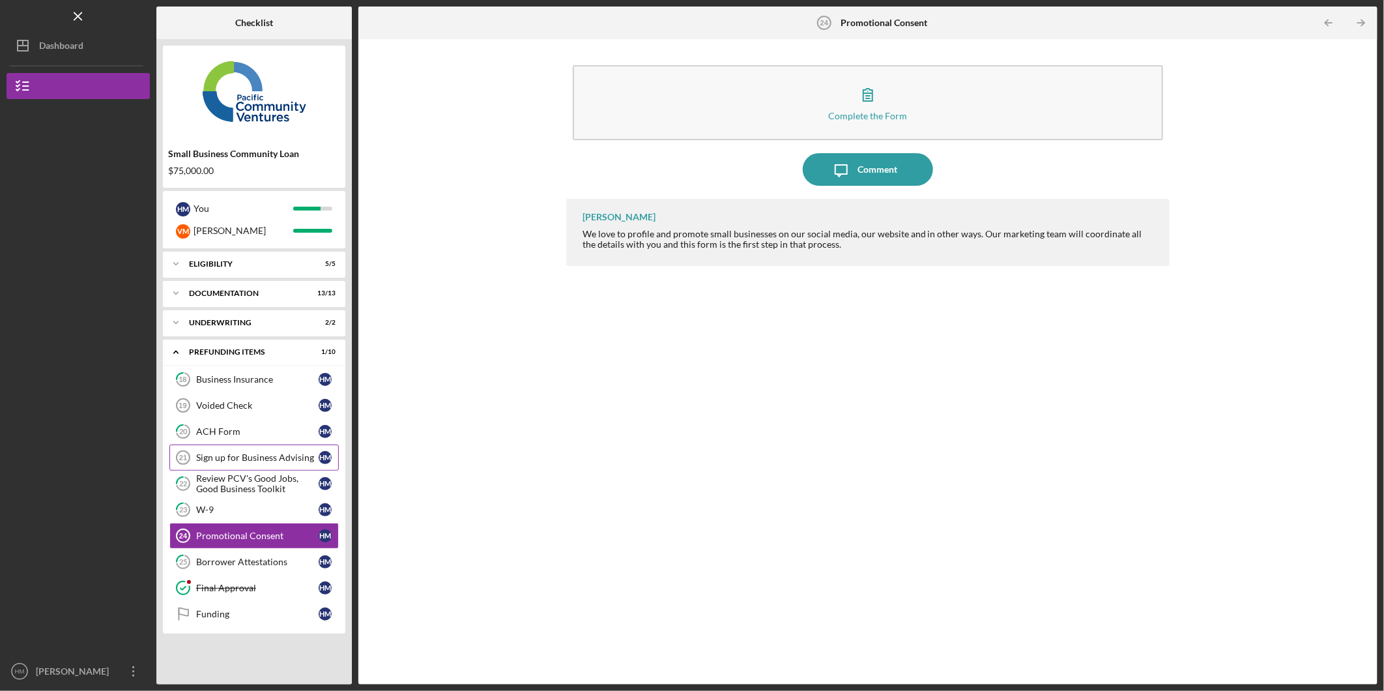
click at [268, 455] on div "Sign up for Business Advising" at bounding box center [257, 457] width 122 height 10
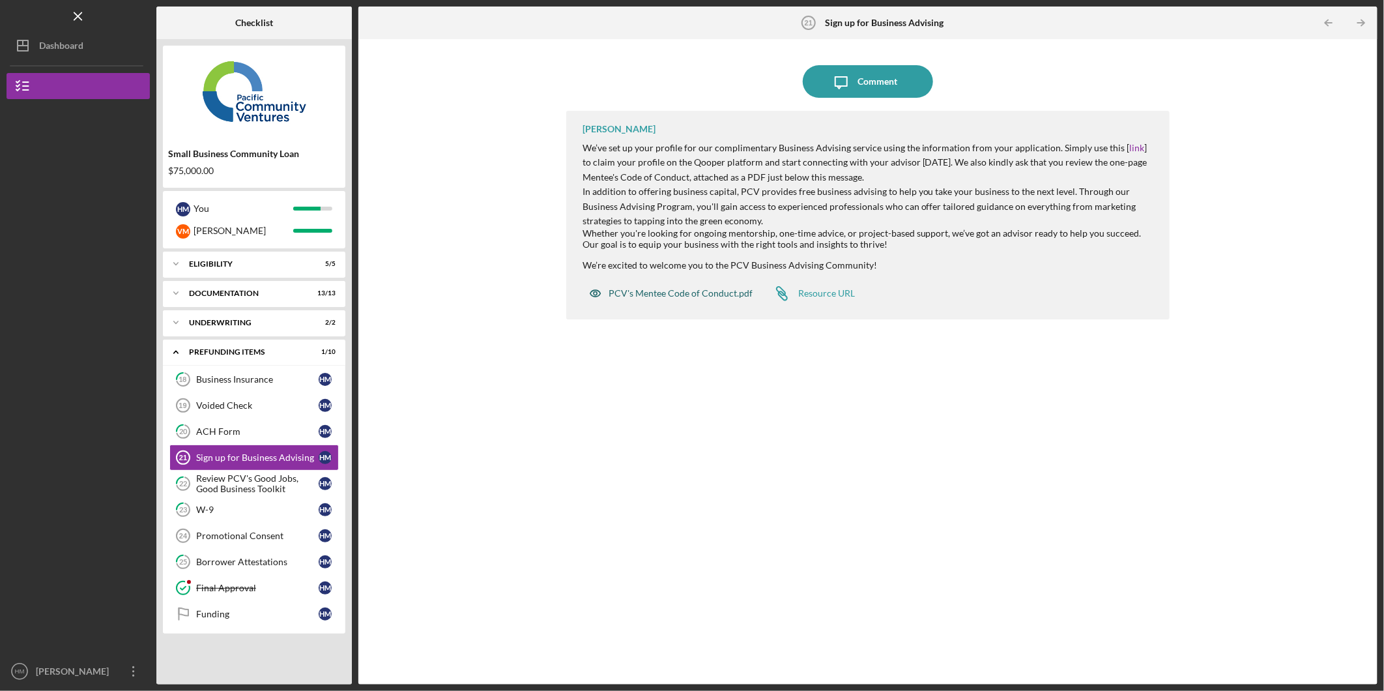
click at [652, 291] on div "PCV's Mentee Code of Conduct.pdf" at bounding box center [681, 293] width 144 height 10
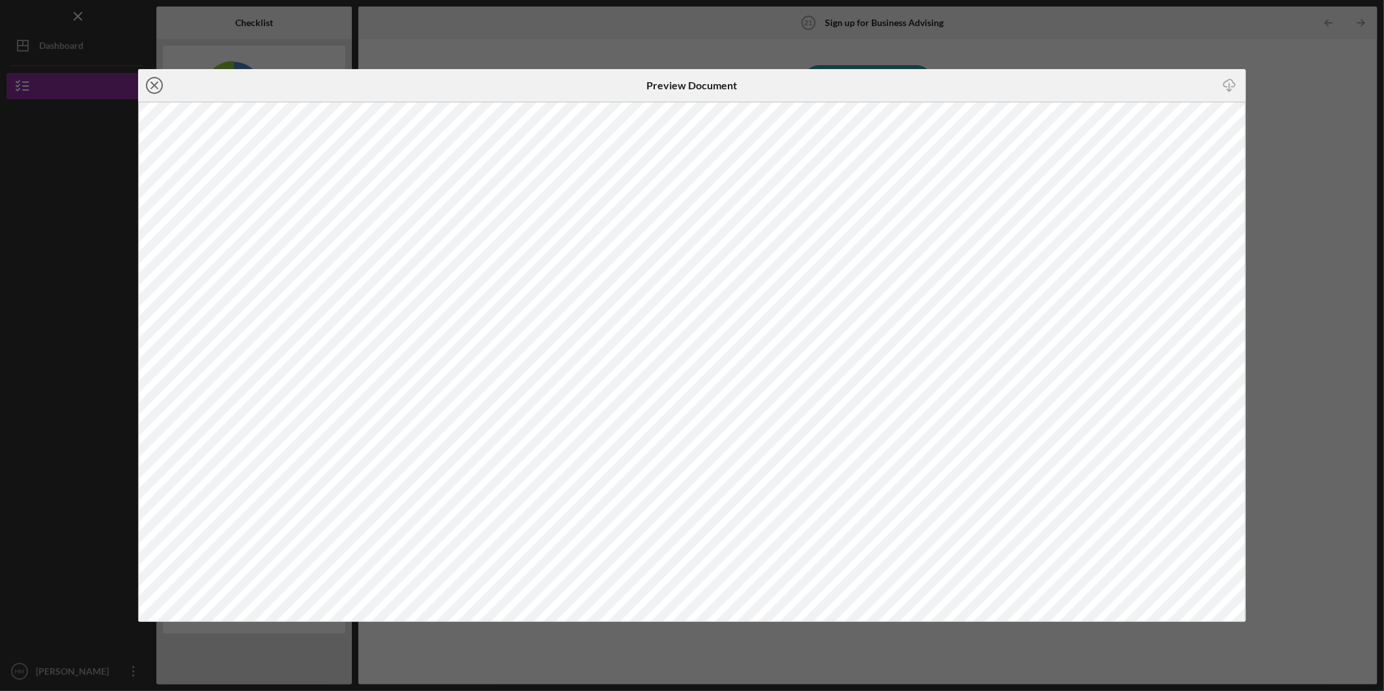
click at [149, 86] on icon "Icon/Close" at bounding box center [154, 85] width 33 height 33
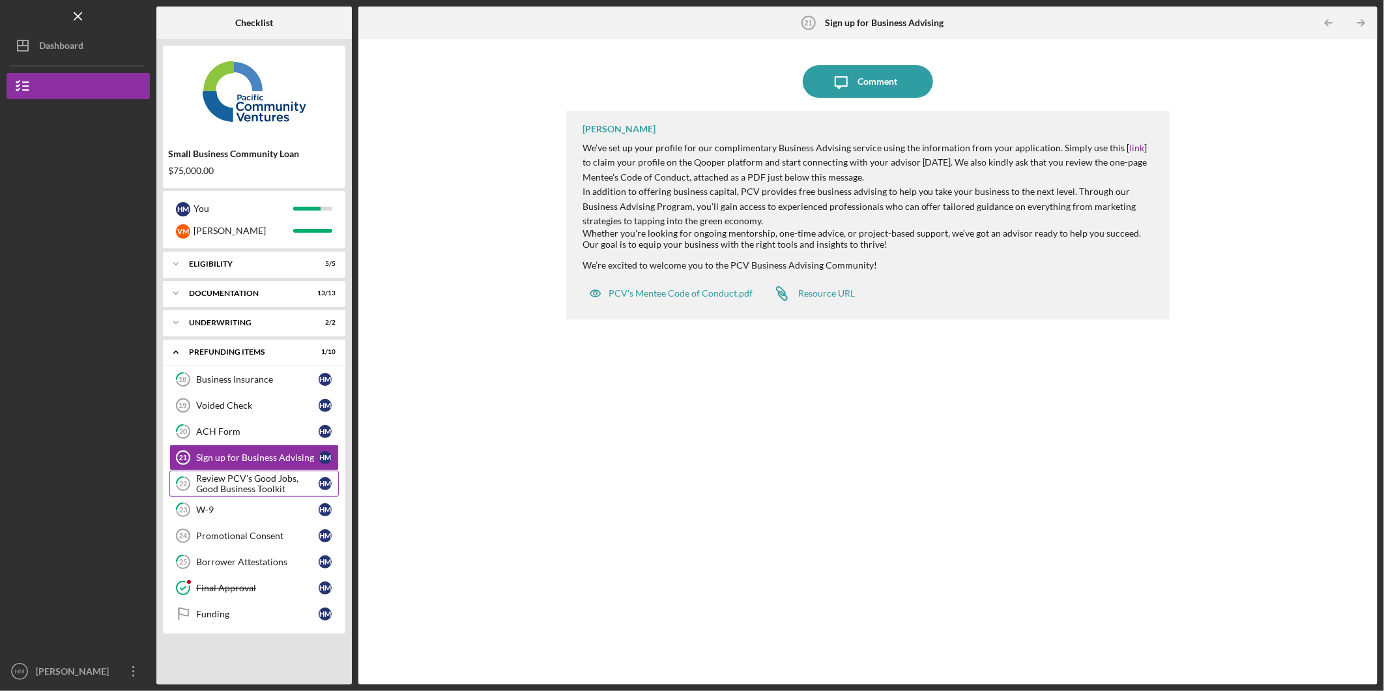
click at [201, 493] on div "Review PCV's Good Jobs, Good Business Toolkit" at bounding box center [257, 483] width 122 height 21
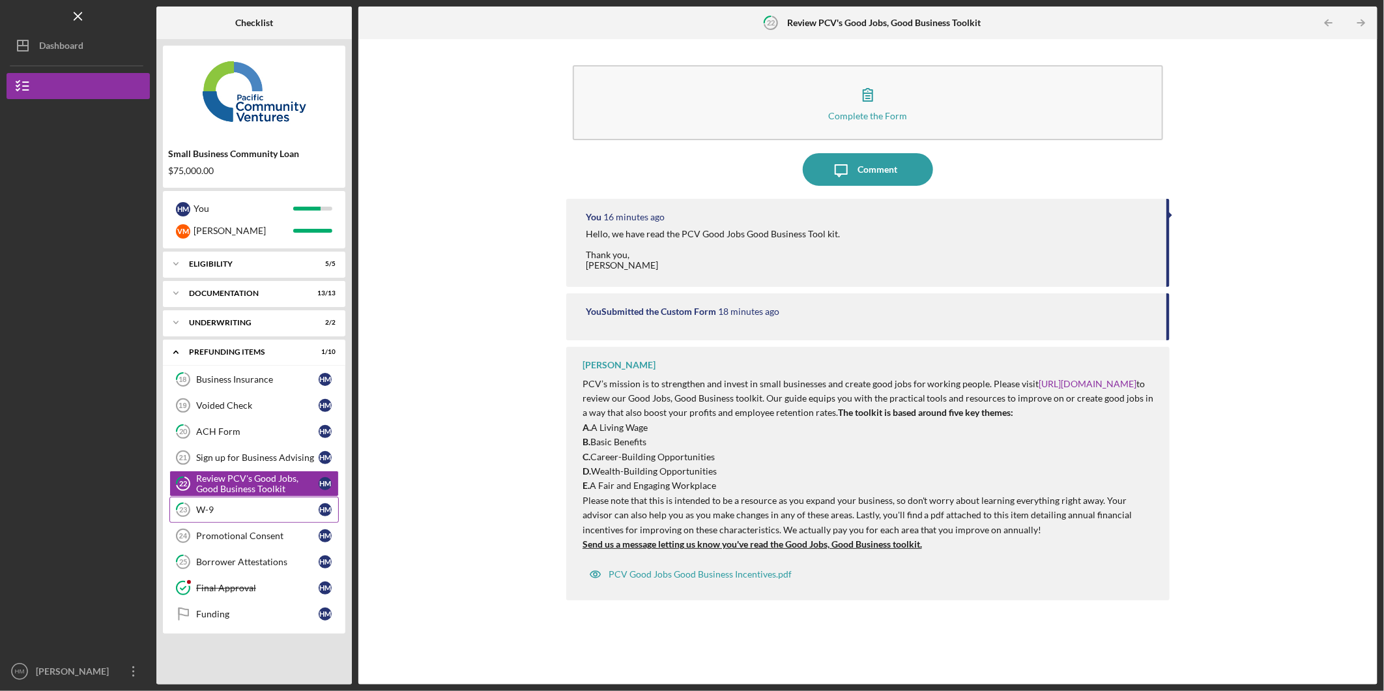
click at [194, 509] on icon "23" at bounding box center [183, 509] width 33 height 33
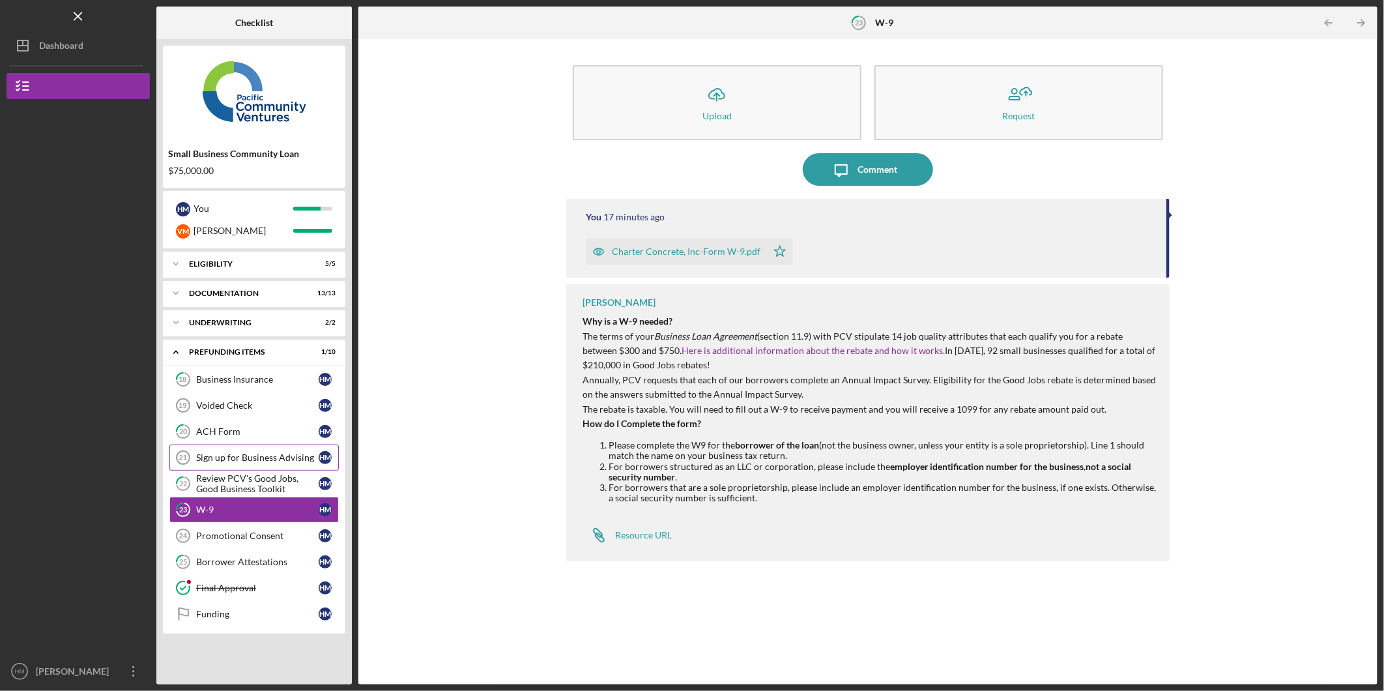
click at [217, 457] on div "Sign up for Business Advising" at bounding box center [257, 457] width 122 height 10
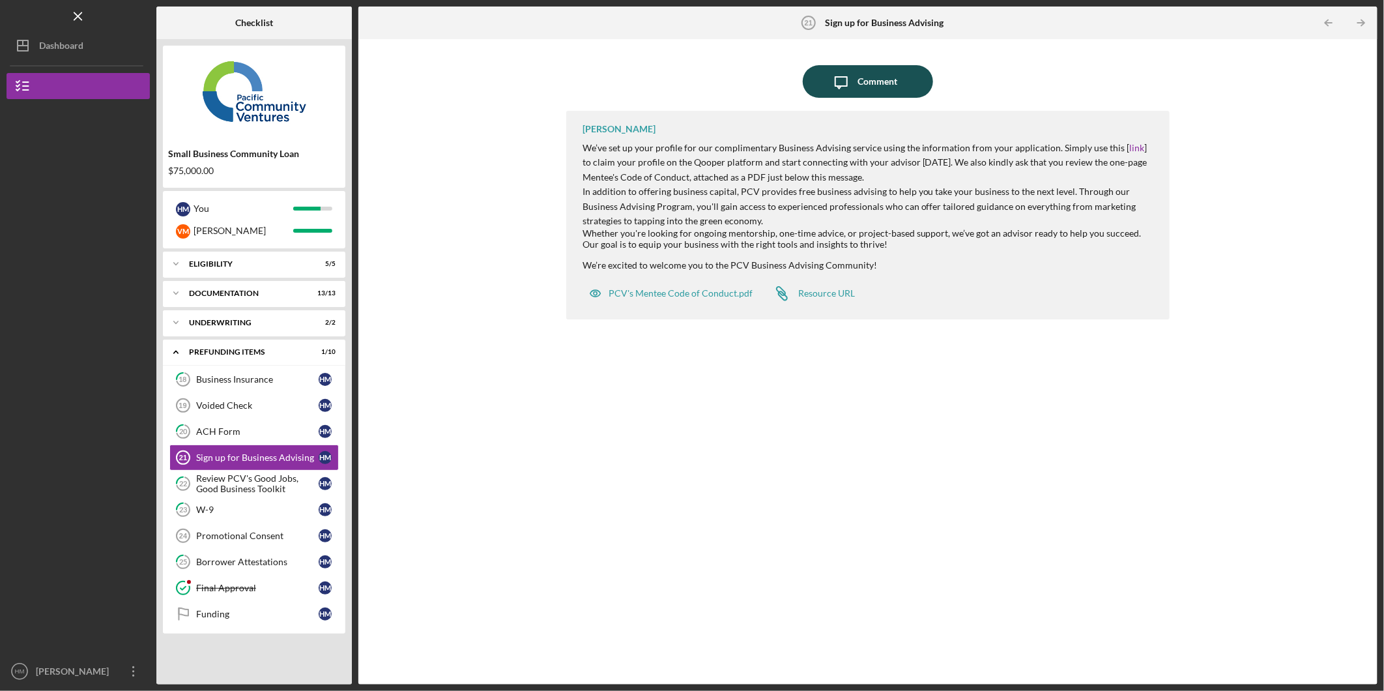
click at [890, 79] on div "Comment" at bounding box center [877, 81] width 40 height 33
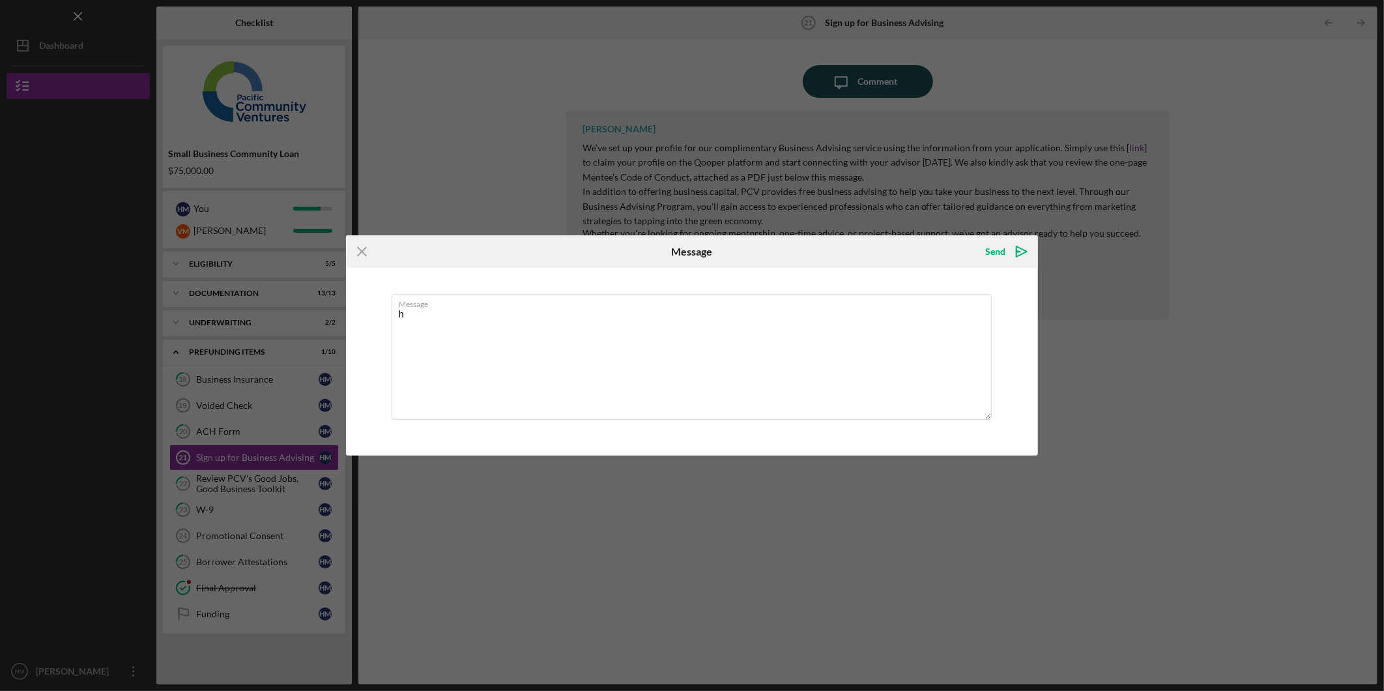
type textarea "hi"
click at [362, 256] on icon "Icon/Menu Close" at bounding box center [362, 251] width 33 height 33
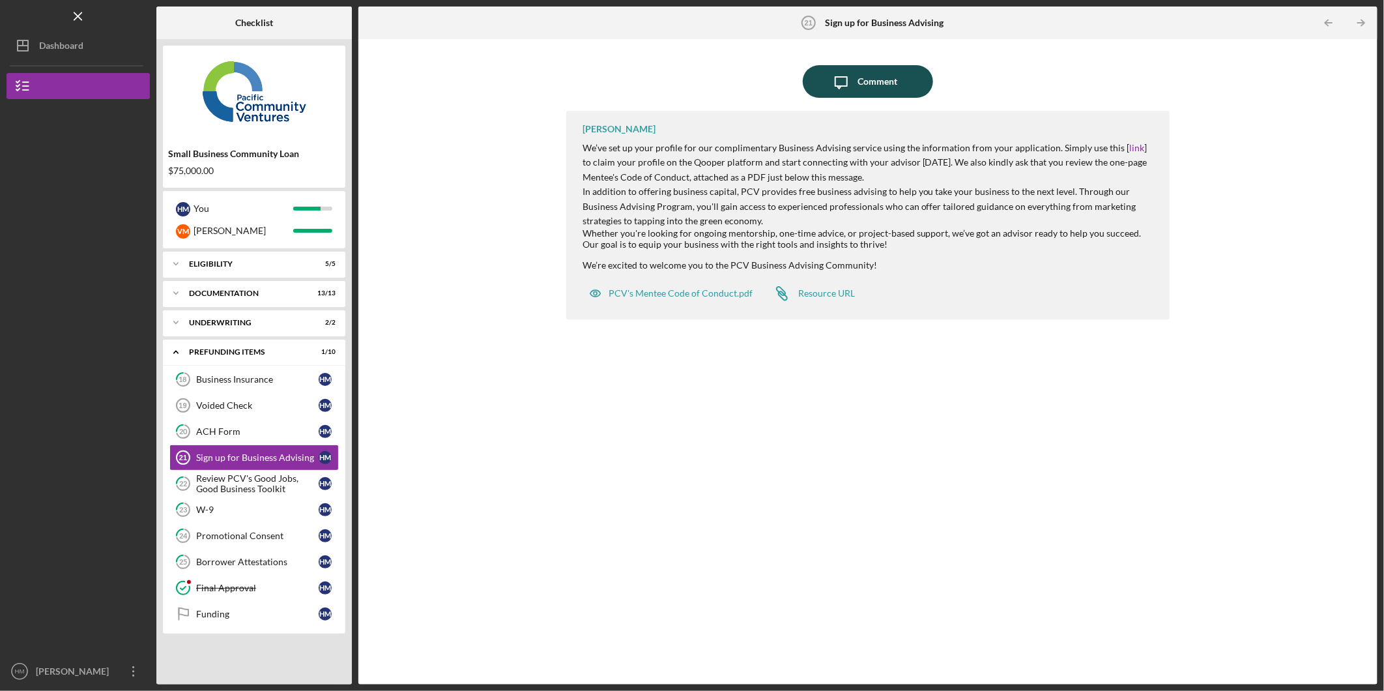
click at [845, 82] on icon "Icon/Message" at bounding box center [841, 81] width 33 height 33
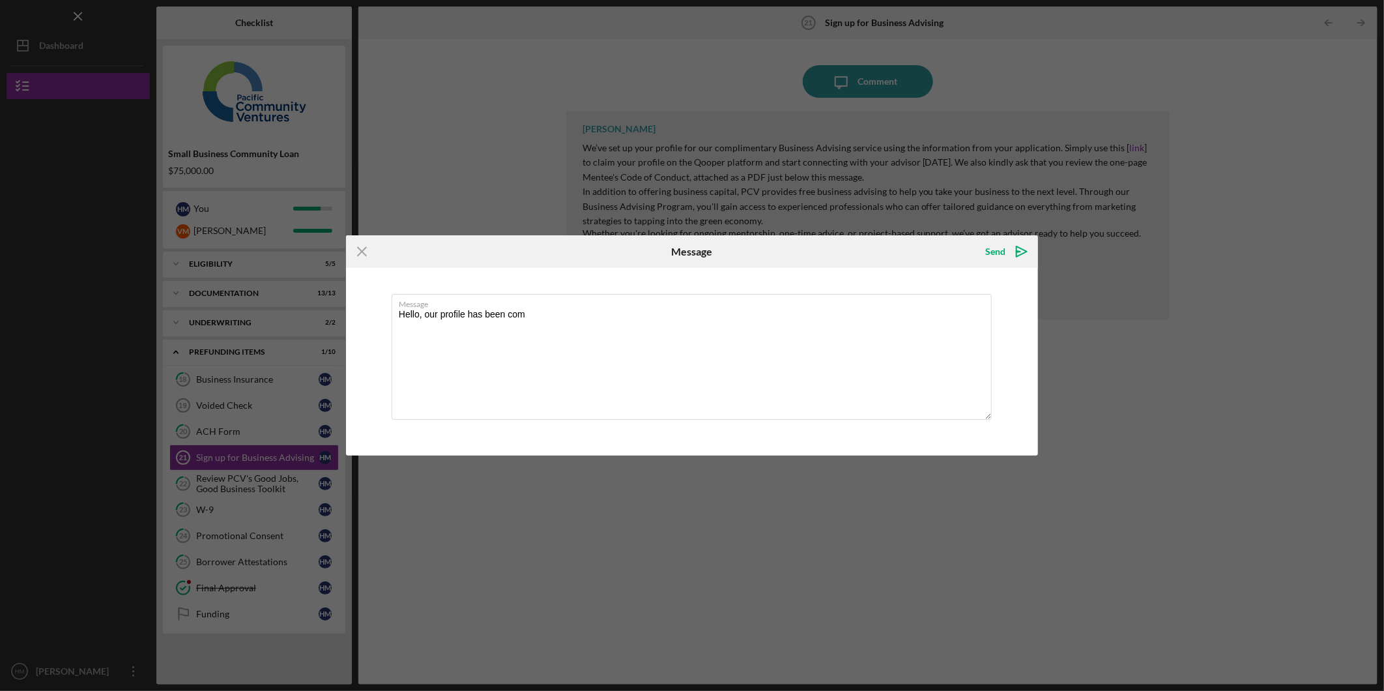
type textarea "Hello, our profile has been comp"
click at [346, 255] on icon "Icon/Menu Close" at bounding box center [362, 251] width 33 height 33
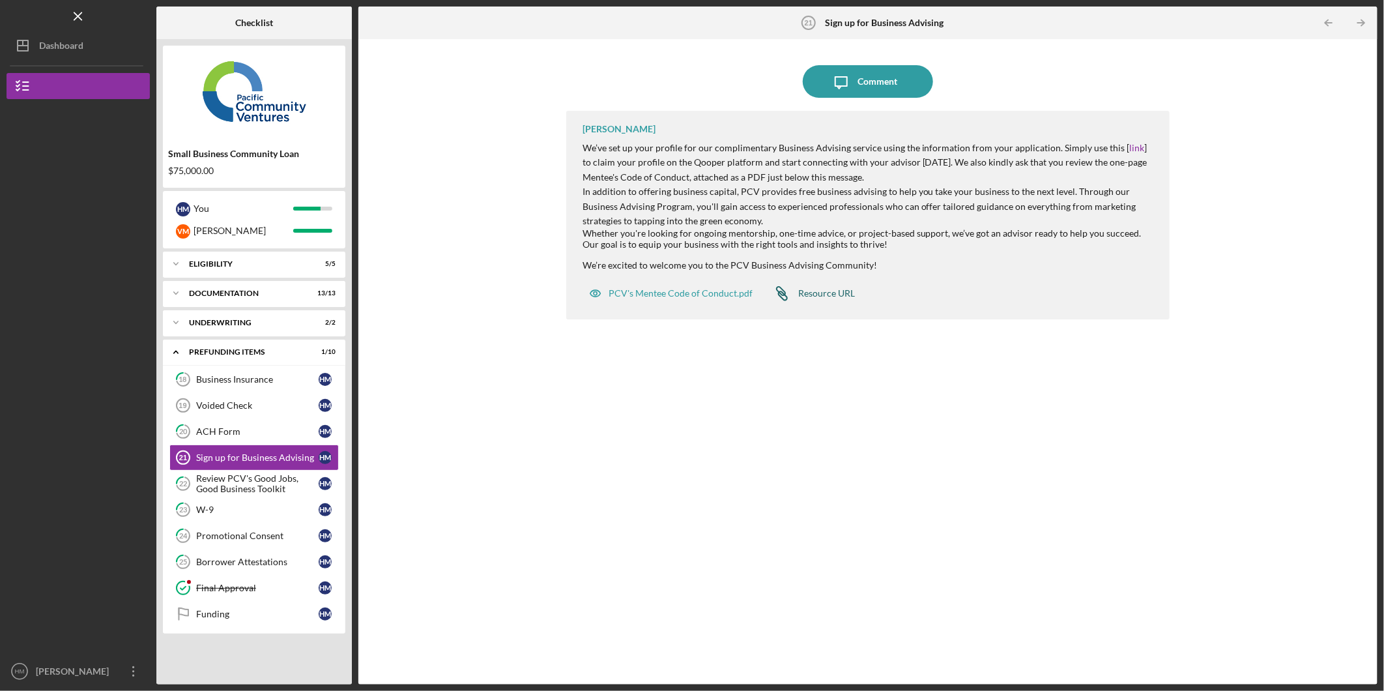
click at [827, 291] on div "Resource URL" at bounding box center [826, 293] width 57 height 10
drag, startPoint x: 1038, startPoint y: 160, endPoint x: 687, endPoint y: 177, distance: 350.9
click at [687, 177] on p "We’ve set up your profile for our complimentary Business Advising service using…" at bounding box center [869, 163] width 574 height 44
copy p "review the one-page Mentee's Code of Conduct"
click at [640, 295] on div "PCV's Mentee Code of Conduct.pdf" at bounding box center [681, 293] width 144 height 10
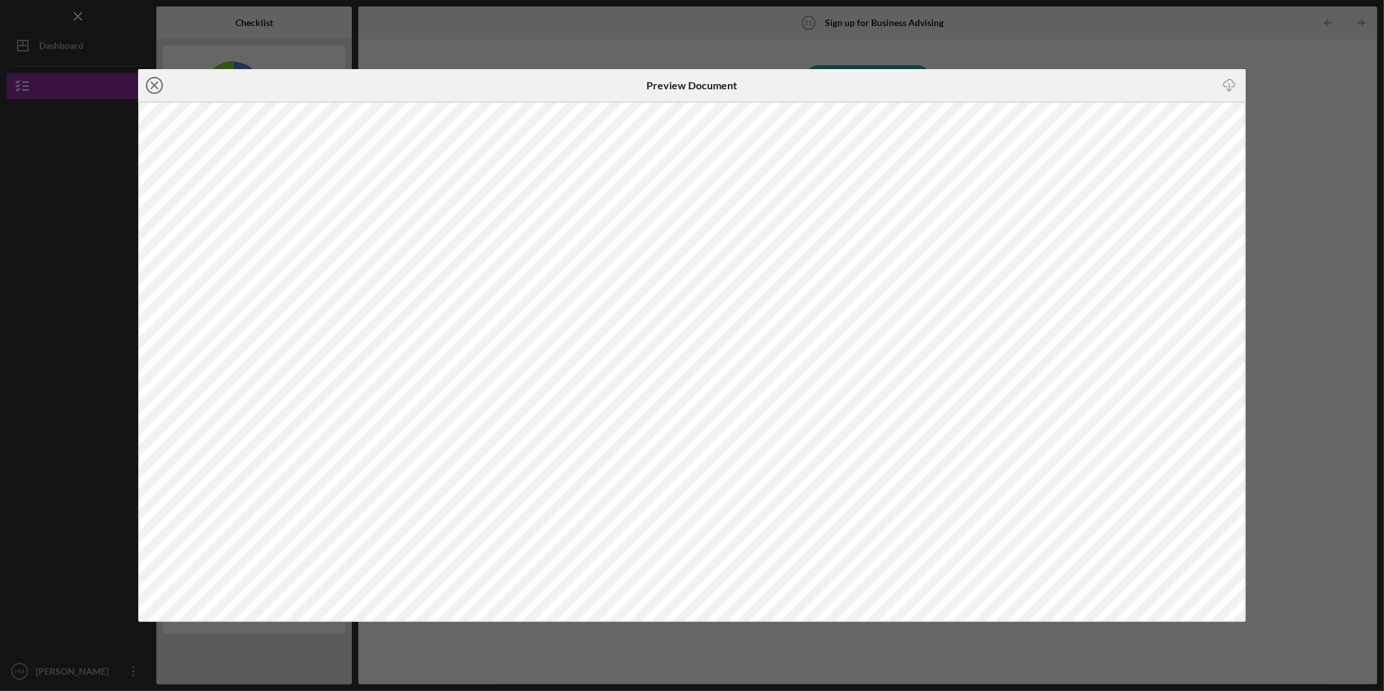
click at [154, 86] on line at bounding box center [154, 85] width 7 height 7
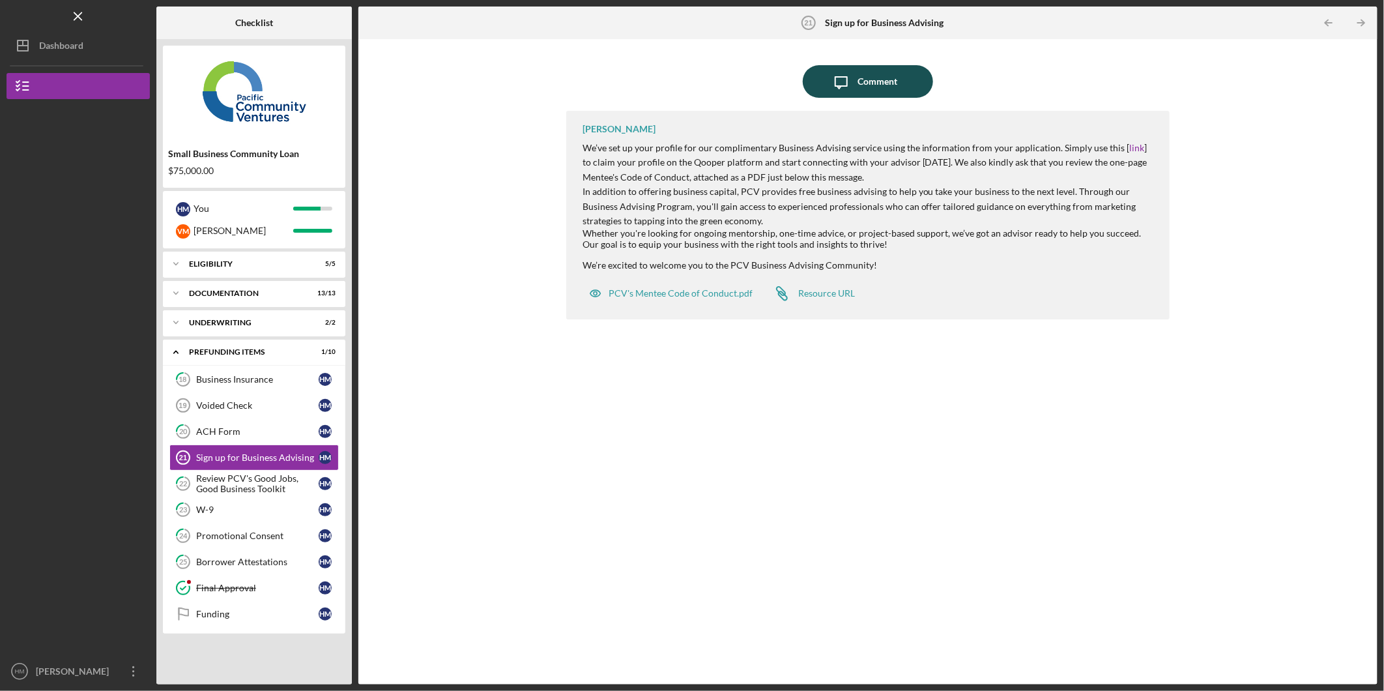
click at [867, 81] on div "Comment" at bounding box center [877, 81] width 40 height 33
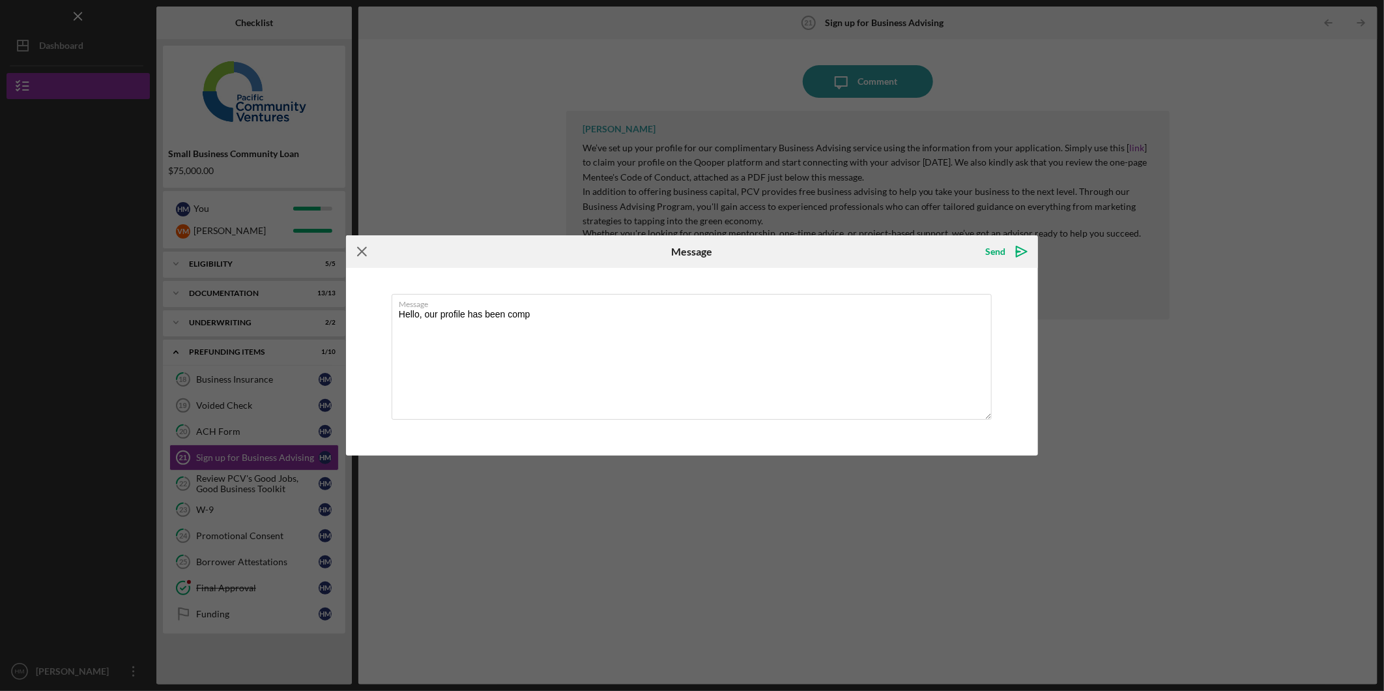
click at [363, 253] on line at bounding box center [362, 252] width 8 height 8
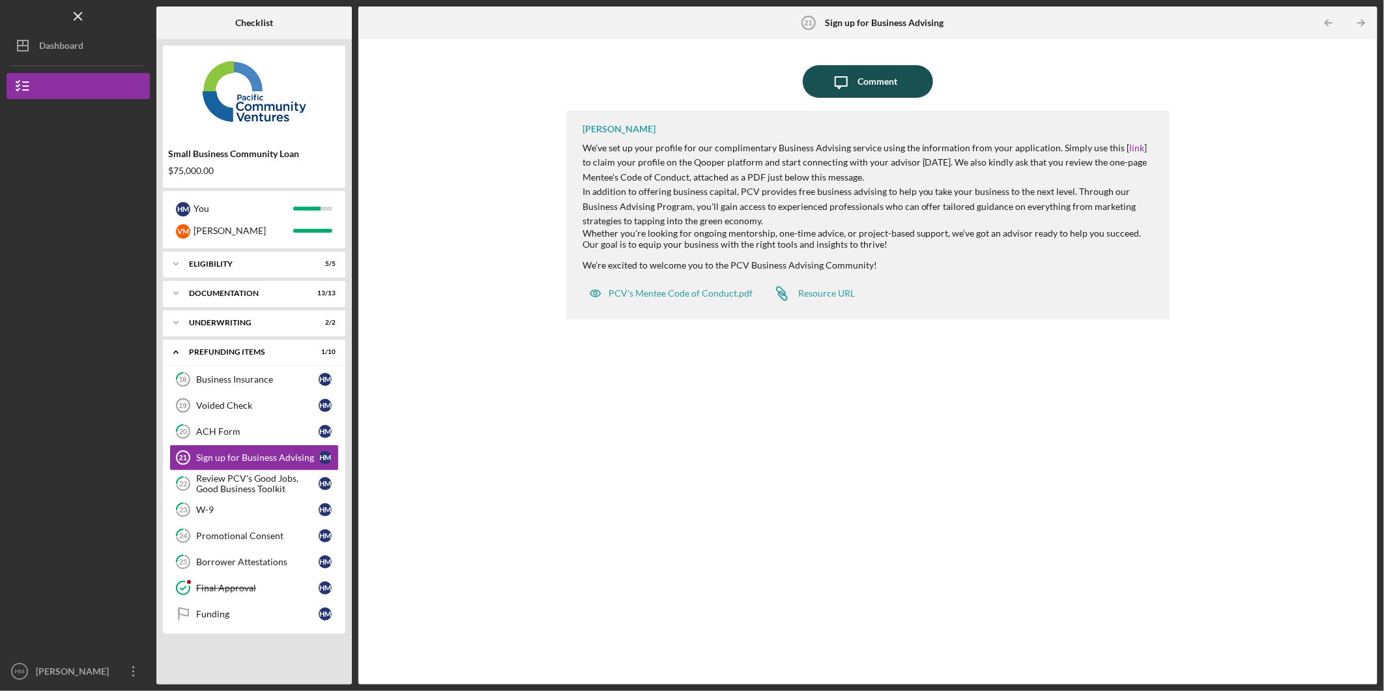
click at [878, 79] on div "Comment" at bounding box center [877, 81] width 40 height 33
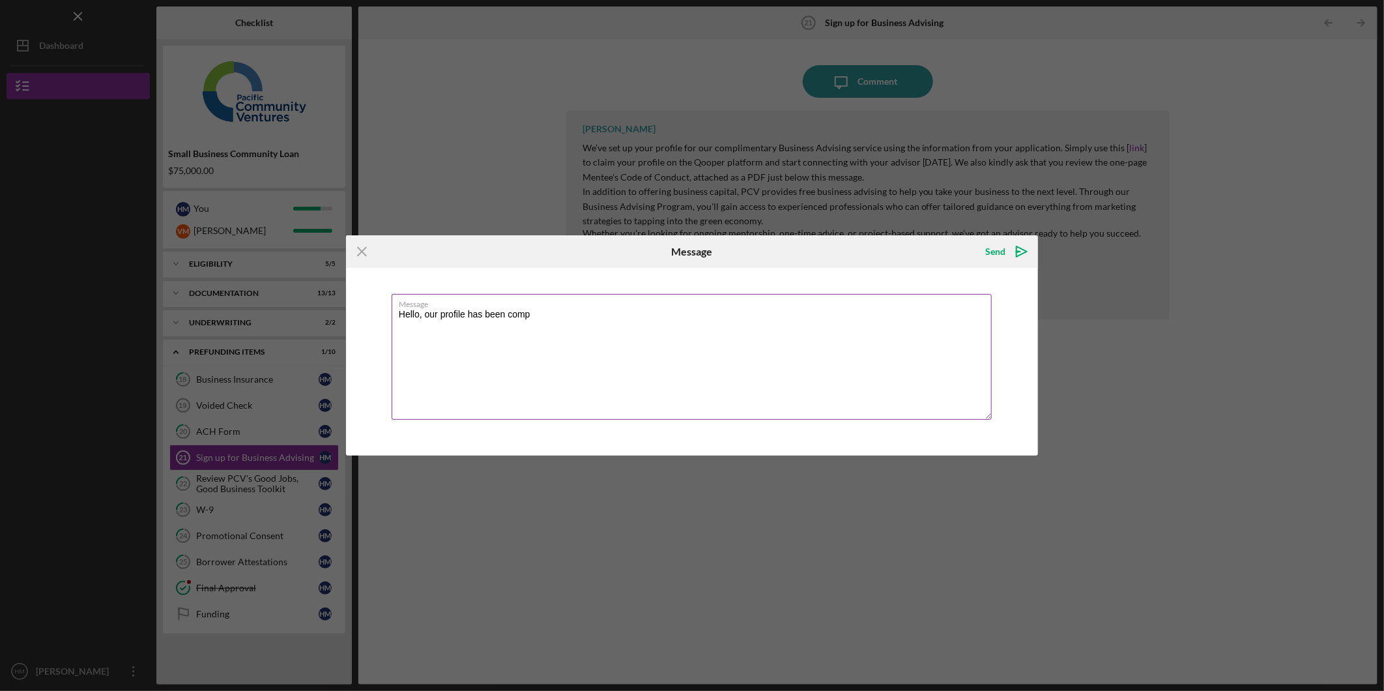
click at [558, 313] on textarea "Hello, our profile has been comp" at bounding box center [692, 357] width 600 height 126
click at [361, 250] on line at bounding box center [362, 252] width 8 height 8
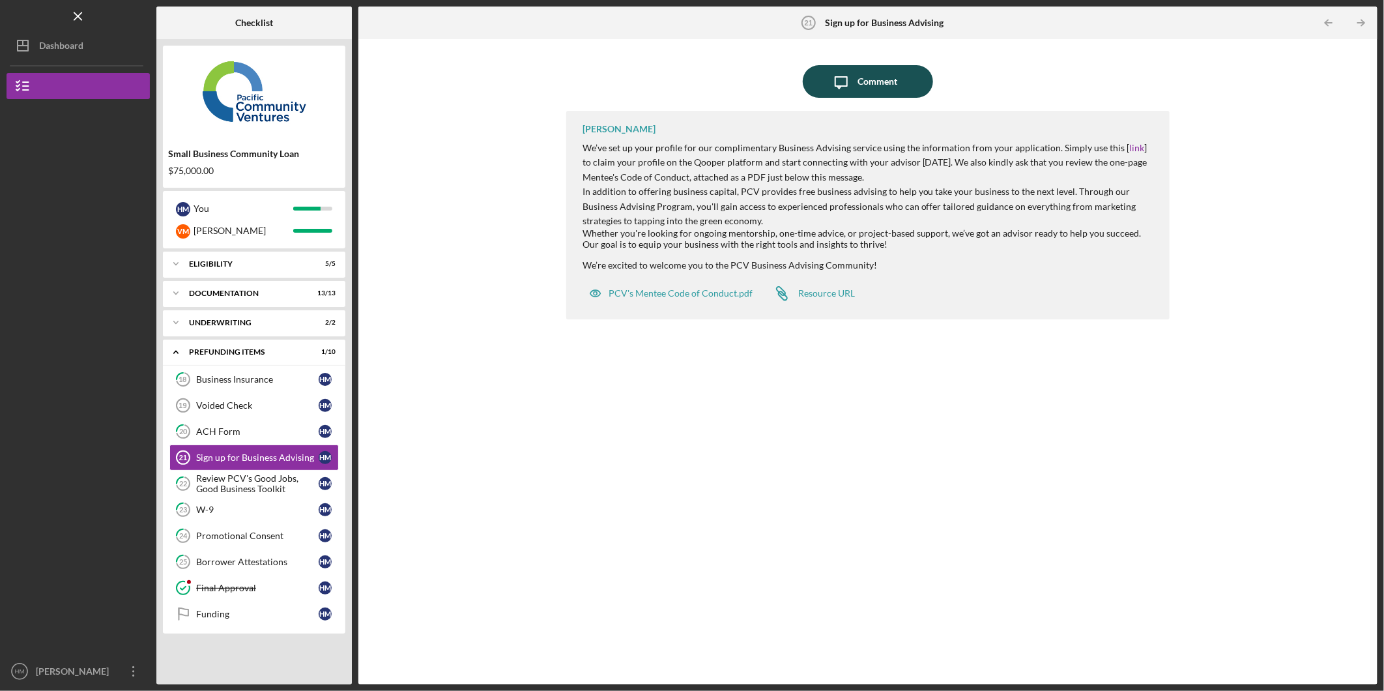
click at [837, 79] on icon "Icon/Message" at bounding box center [841, 81] width 33 height 33
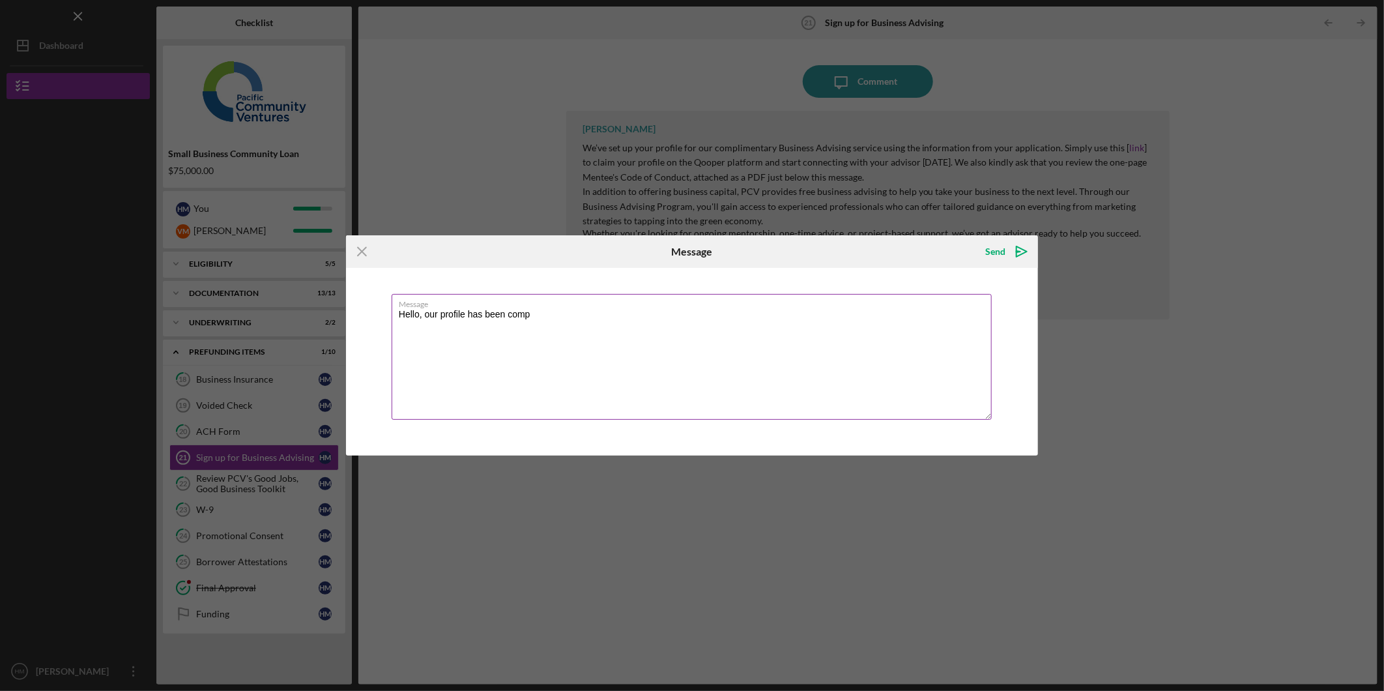
click at [561, 311] on textarea "Hello, our profile has been comp" at bounding box center [692, 357] width 600 height 126
click at [857, 309] on textarea "Hello, our profile has been completed. Our relationship manager is [PERSON_NAME…" at bounding box center [692, 357] width 600 height 126
click at [981, 309] on textarea "Hello, our profile has been completed. Our relationship manager is [PERSON_NAME…" at bounding box center [692, 357] width 600 height 126
type textarea "Hello, our profile has been completed. Our relationship manager is [PERSON_NAME…"
click at [1018, 251] on polygon "submit" at bounding box center [1018, 251] width 4 height 1
